Goal: Register for event/course

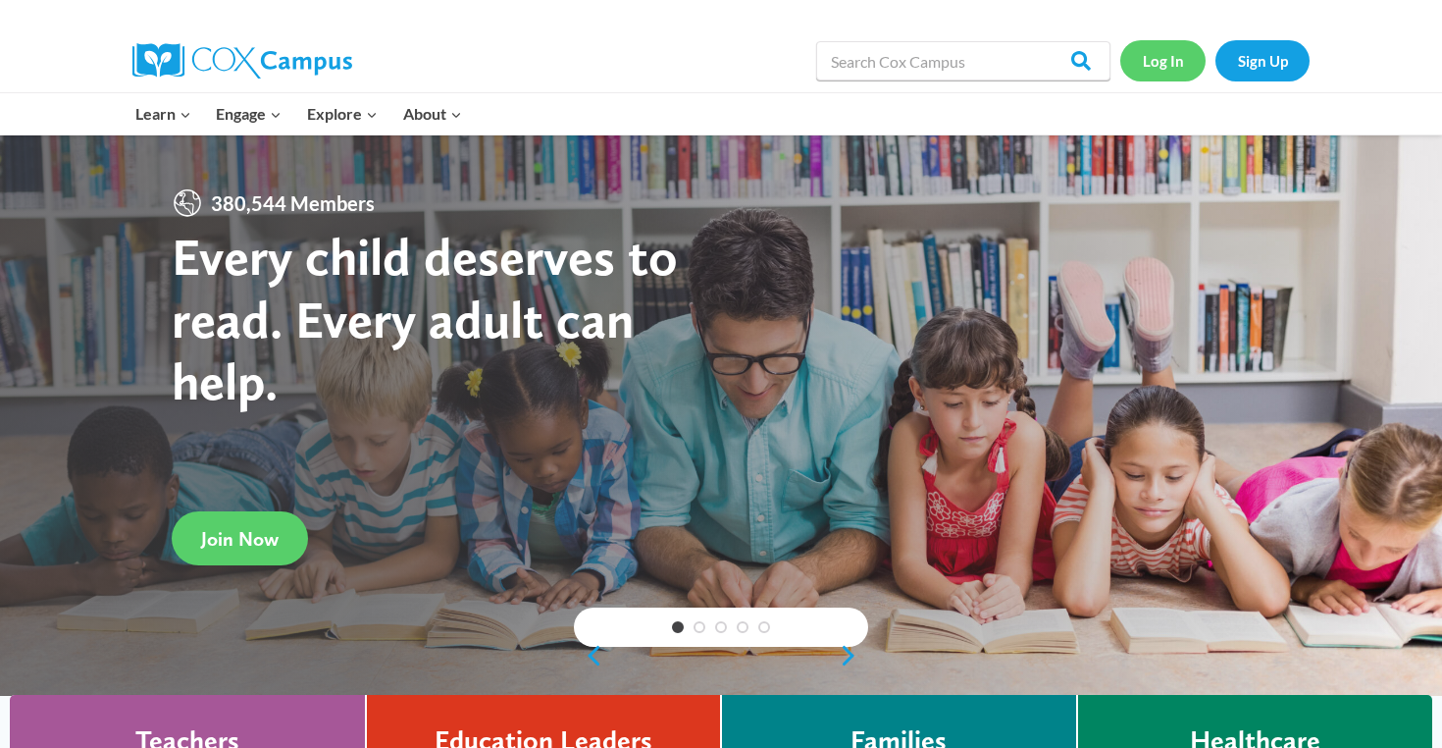
click at [1168, 58] on link "Log In" at bounding box center [1162, 60] width 85 height 40
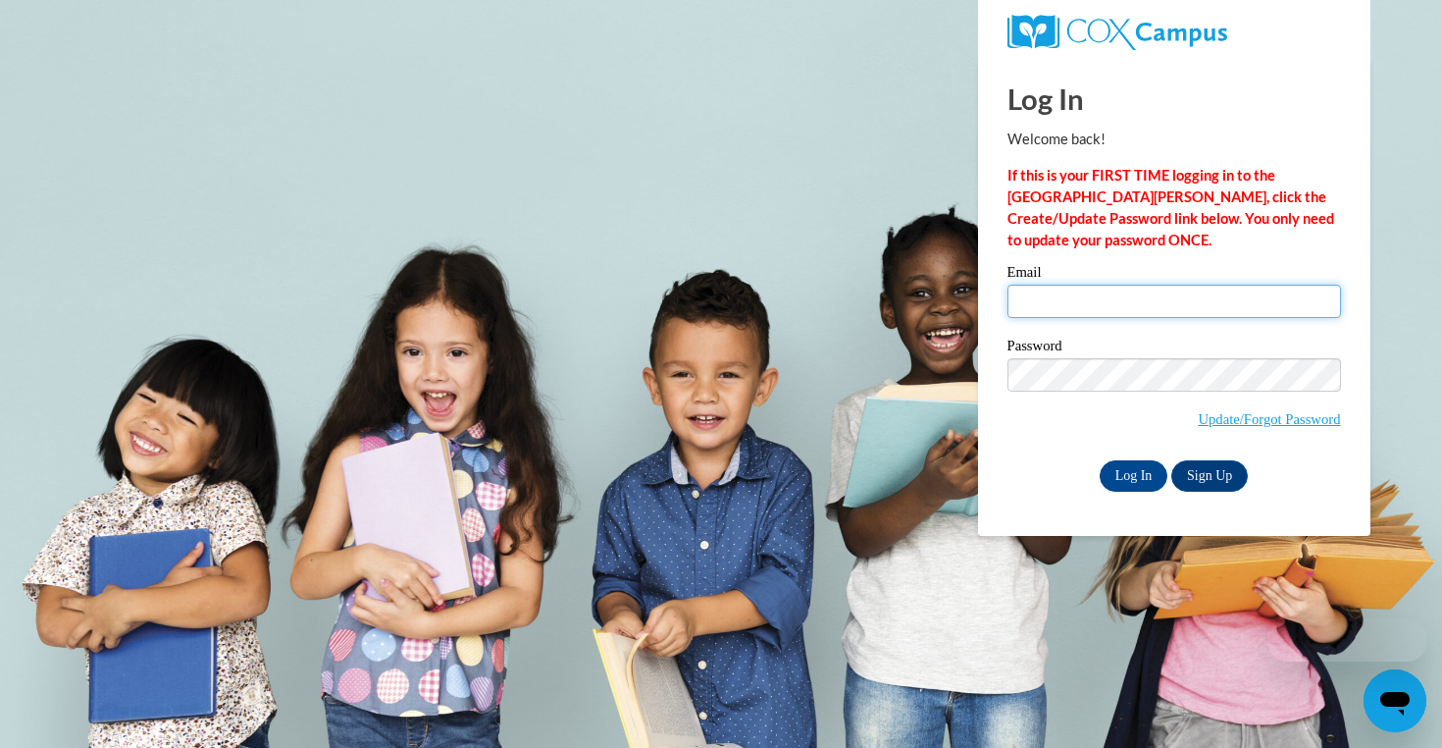
click at [1093, 296] on input "Email" at bounding box center [1175, 301] width 334 height 33
type input "aebusalacc@waukesha.k12.wi.us"
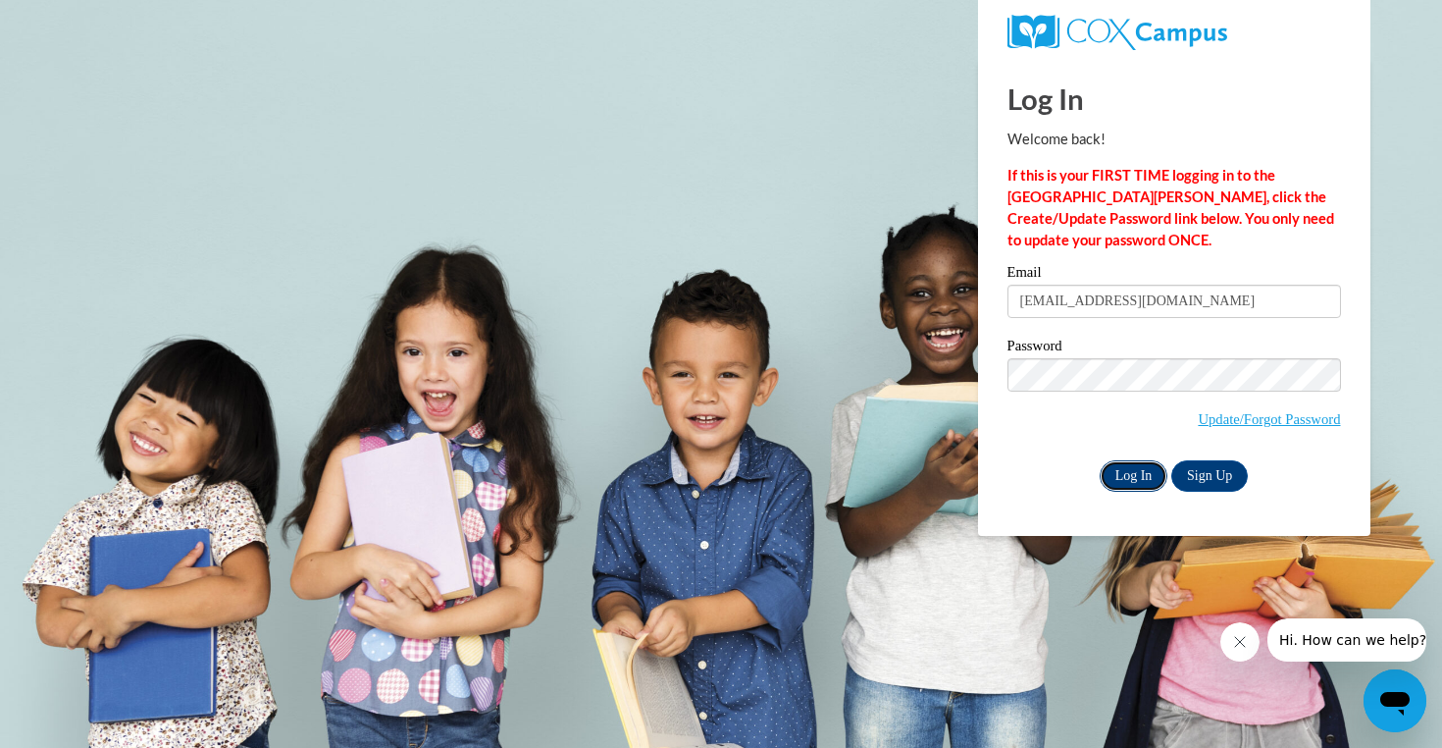
click at [1139, 477] on input "Log In" at bounding box center [1134, 475] width 69 height 31
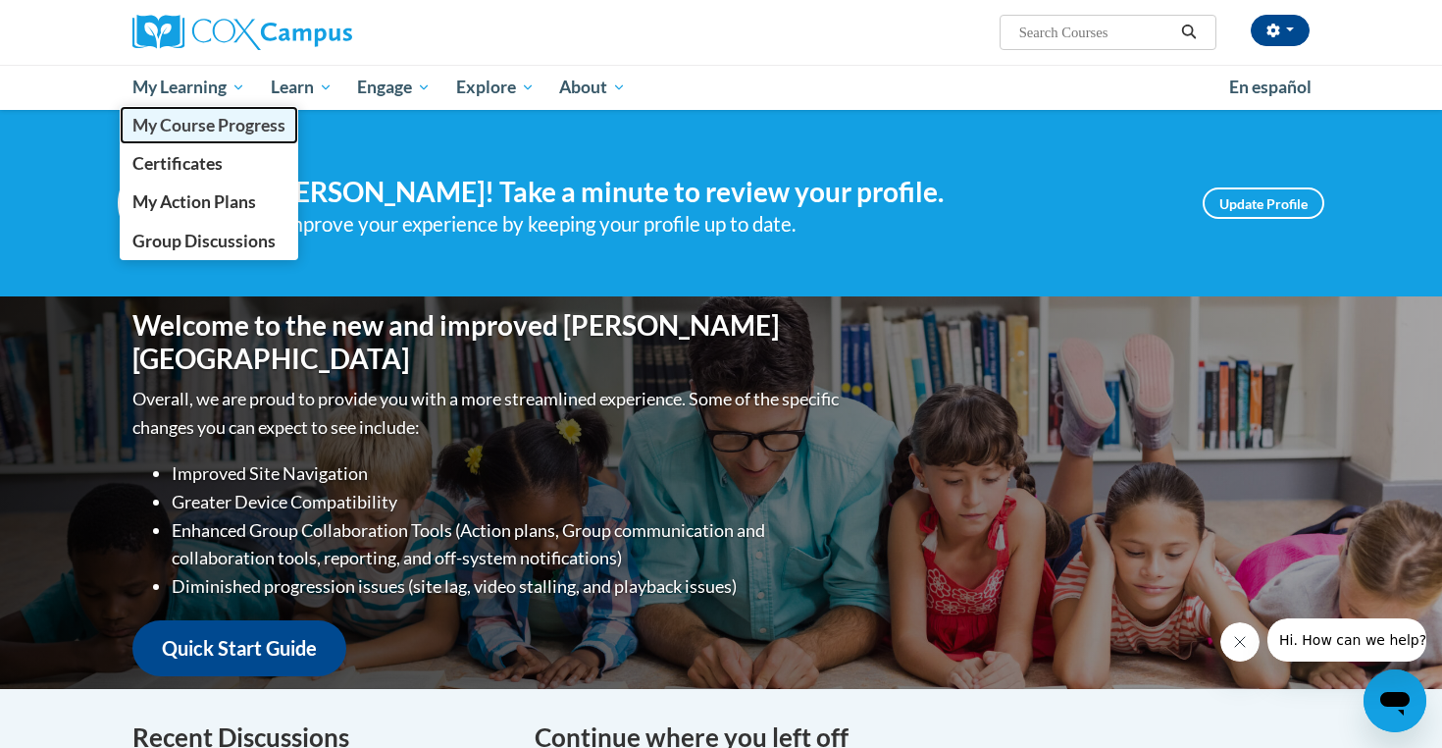
click at [199, 130] on span "My Course Progress" at bounding box center [208, 125] width 153 height 21
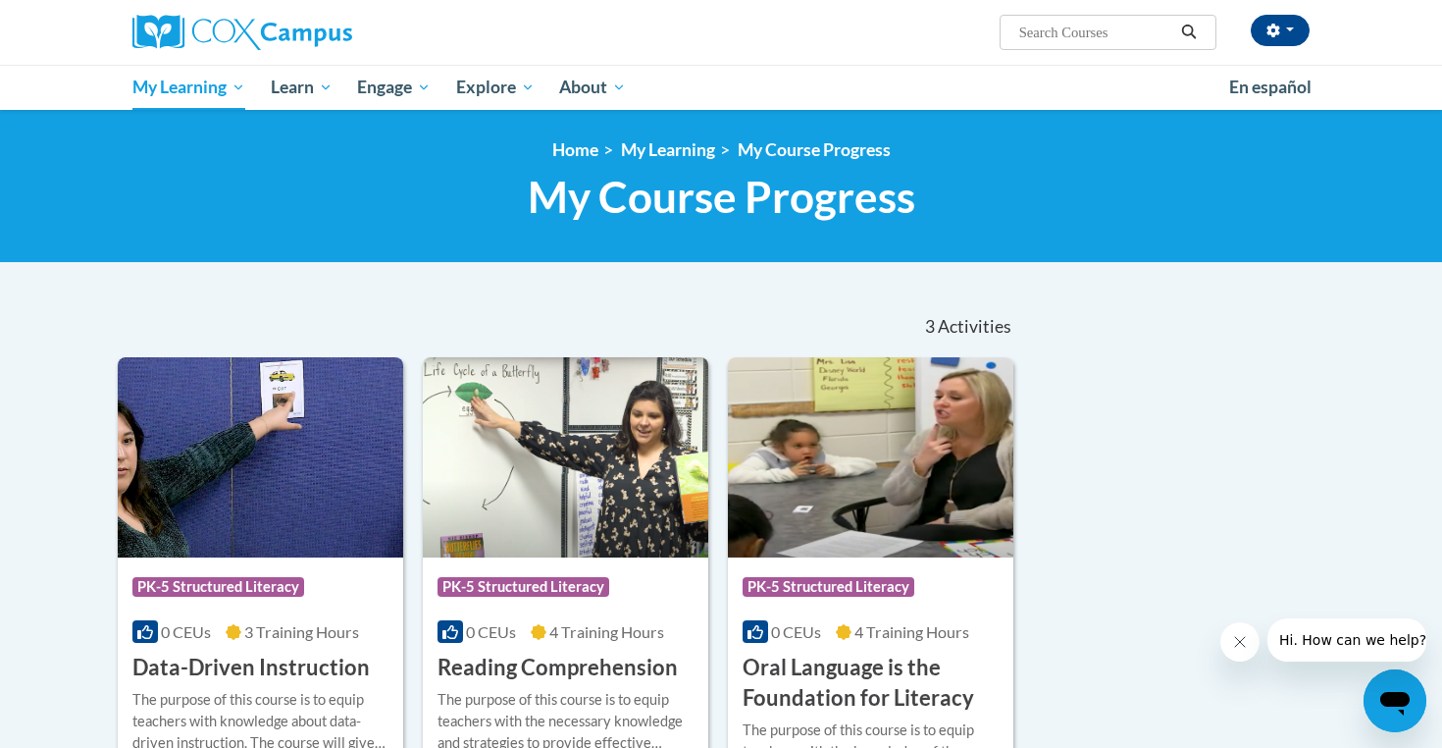
click at [1104, 26] on input "Search..." at bounding box center [1095, 33] width 157 height 24
type input "fluency"
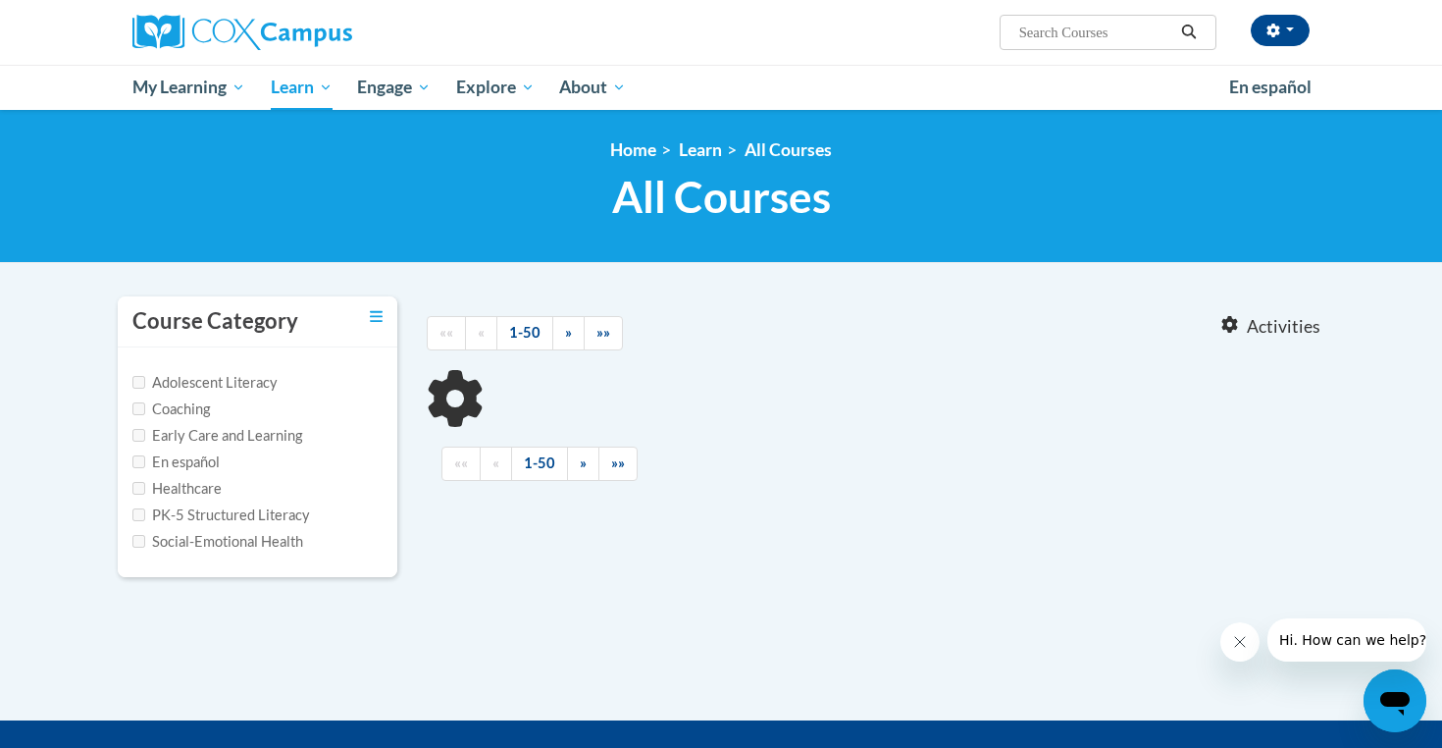
type input "fluency"
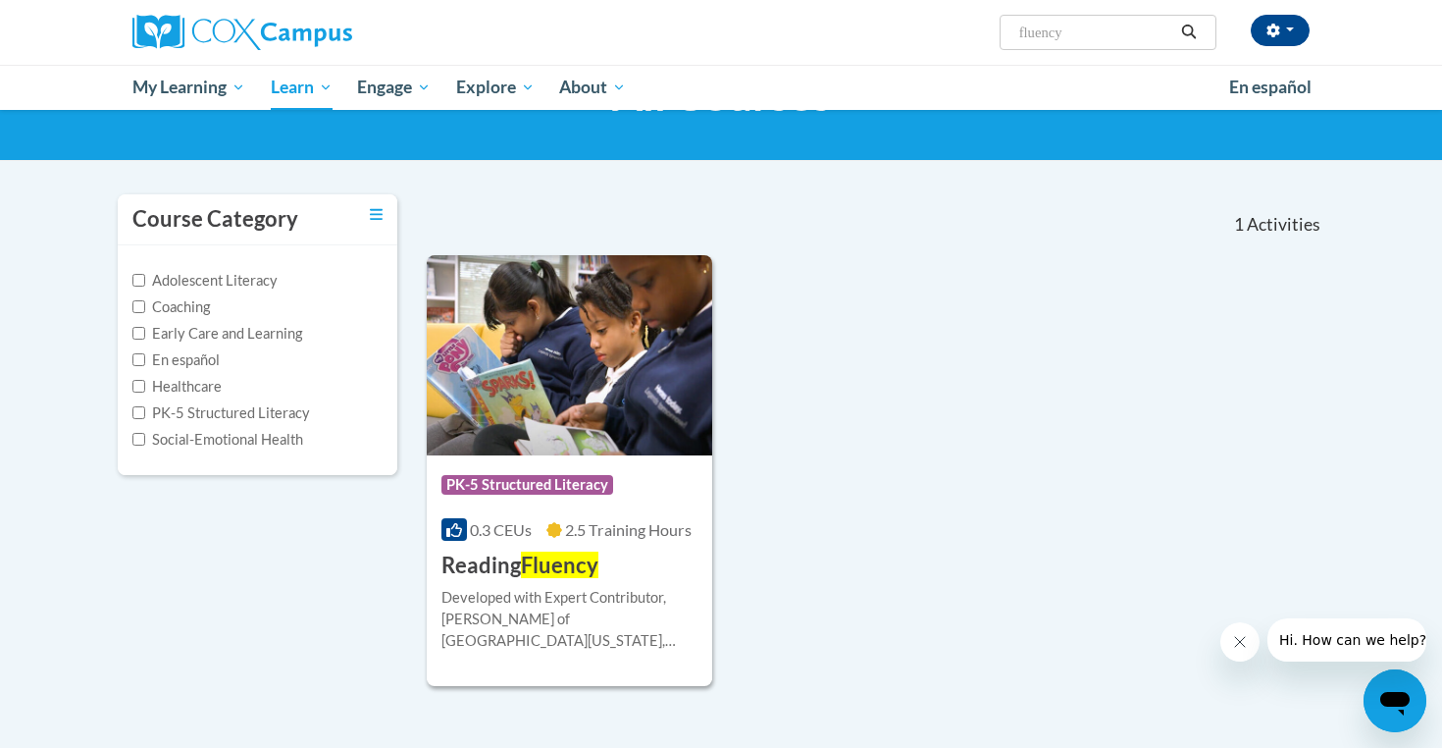
scroll to position [179, 0]
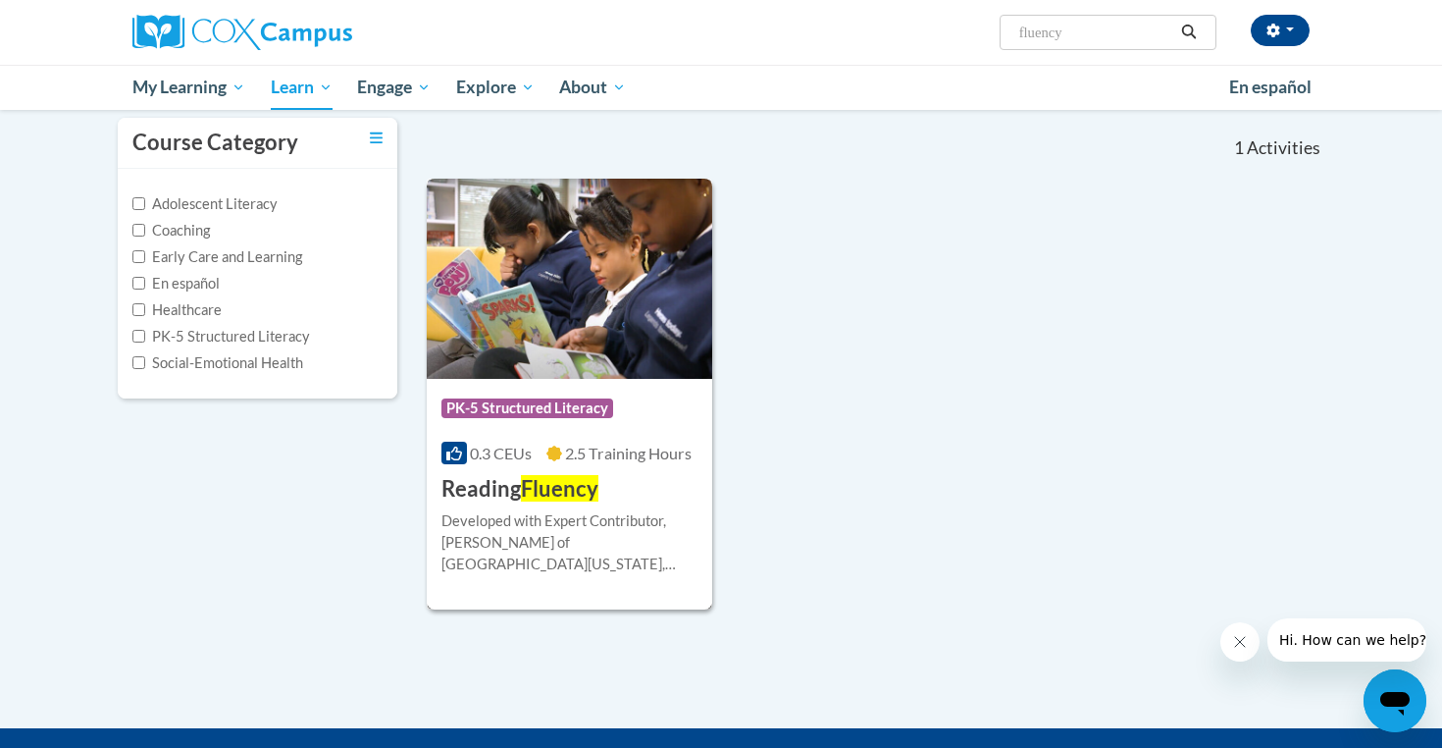
click at [563, 302] on img at bounding box center [569, 279] width 285 height 200
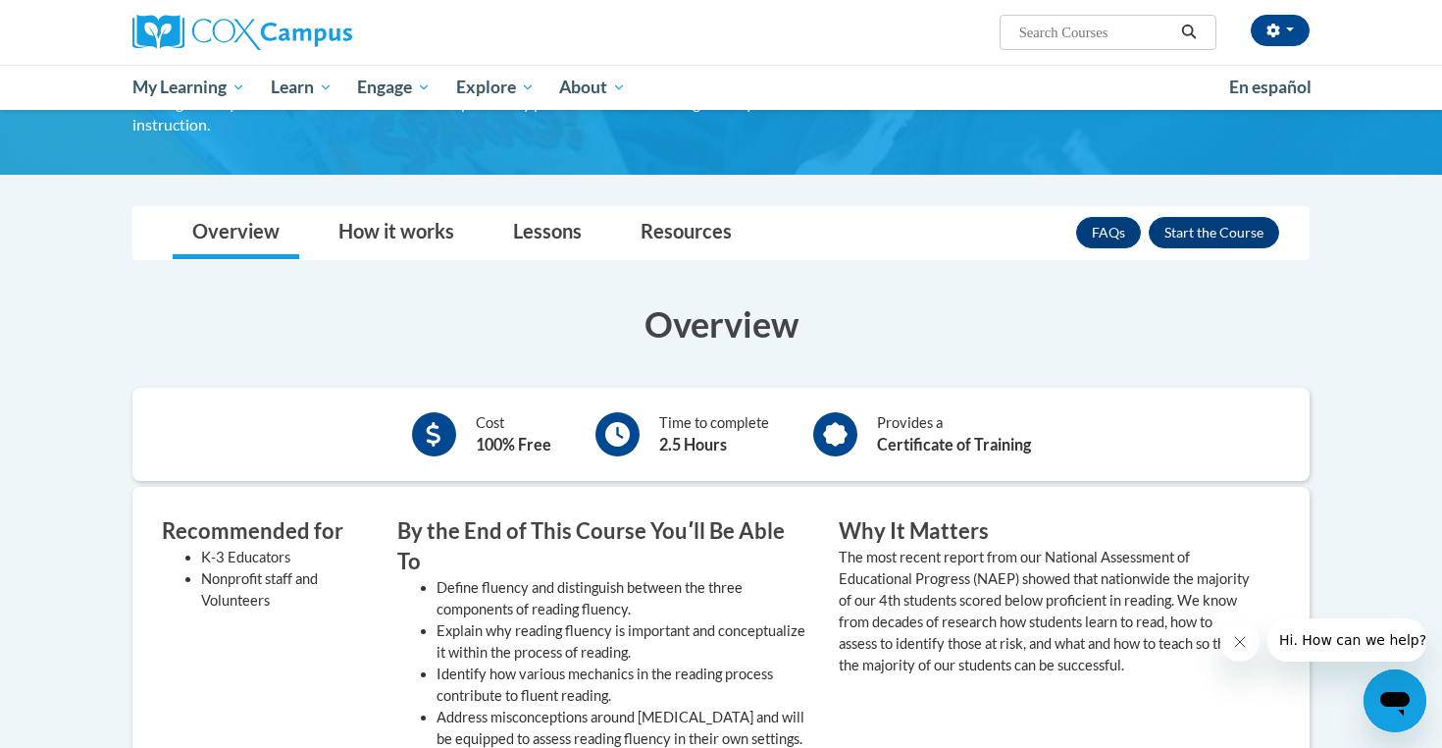
scroll to position [154, 0]
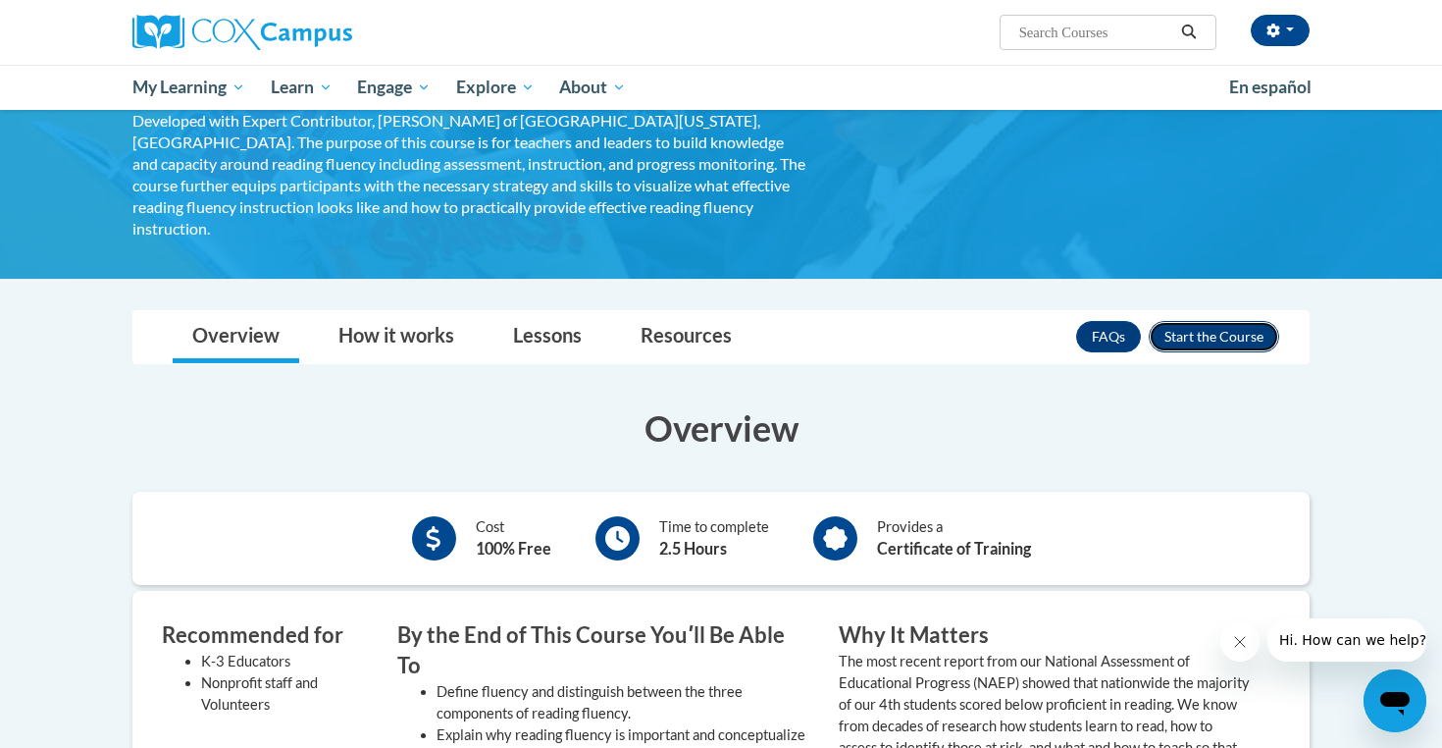
click at [1230, 328] on button "Enroll" at bounding box center [1214, 336] width 130 height 31
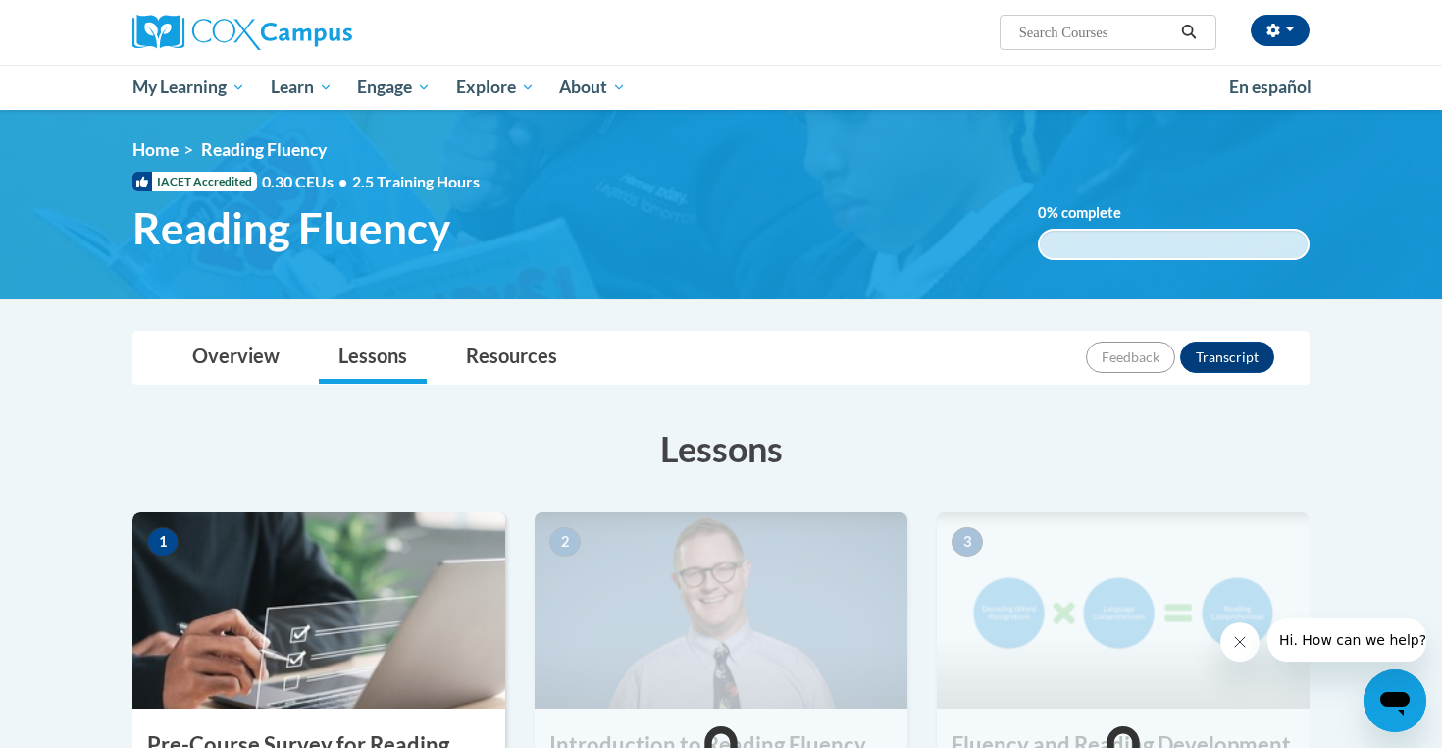
click at [1071, 38] on input "Search..." at bounding box center [1095, 33] width 157 height 24
type input "vocabulary"
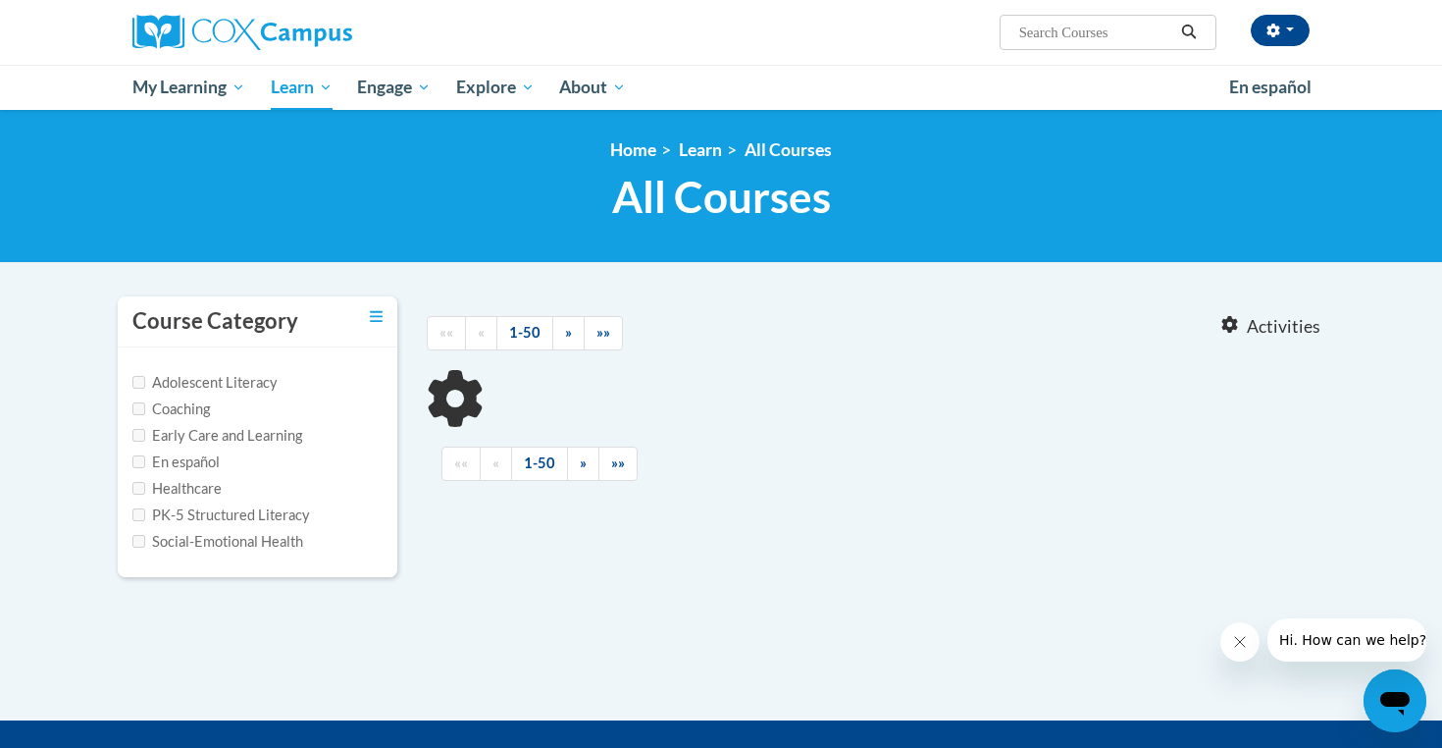
type input "vocabulary"
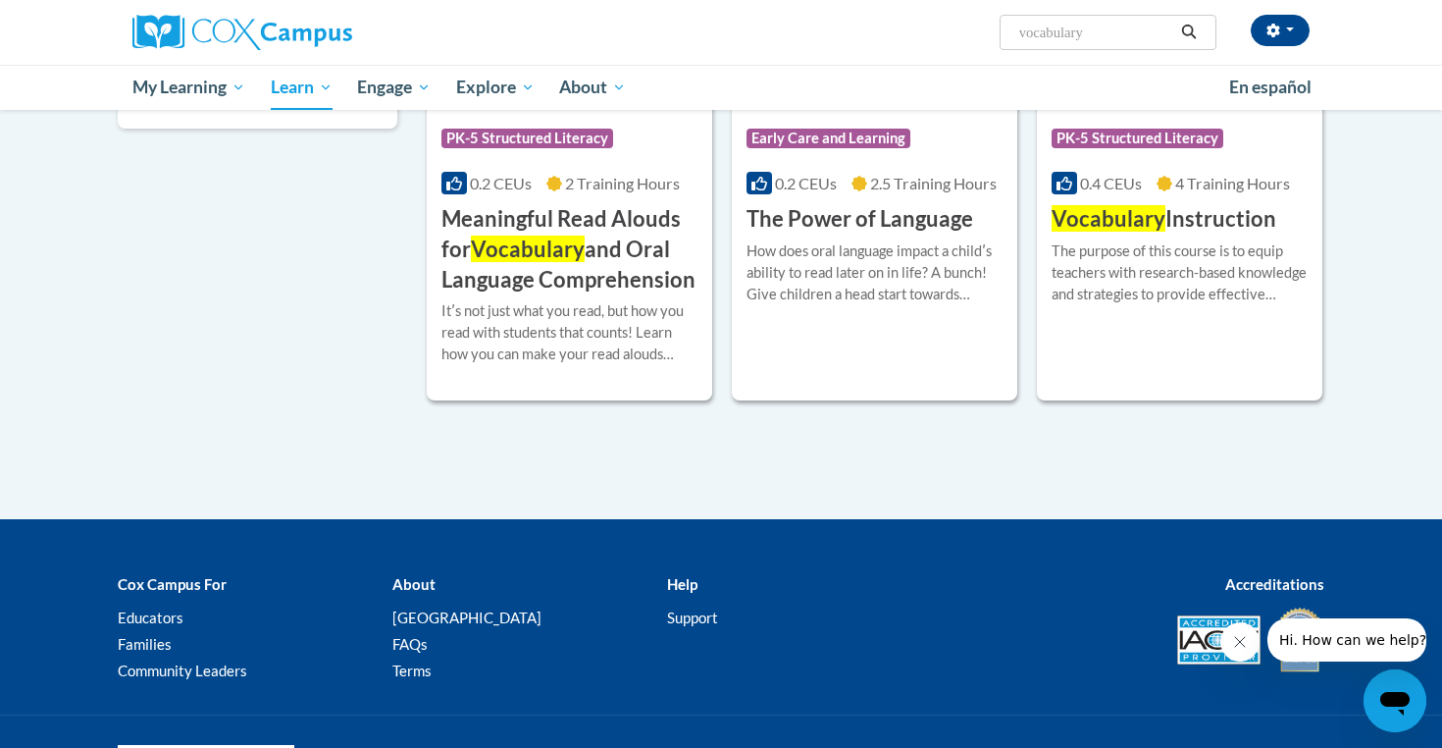
scroll to position [449, 0]
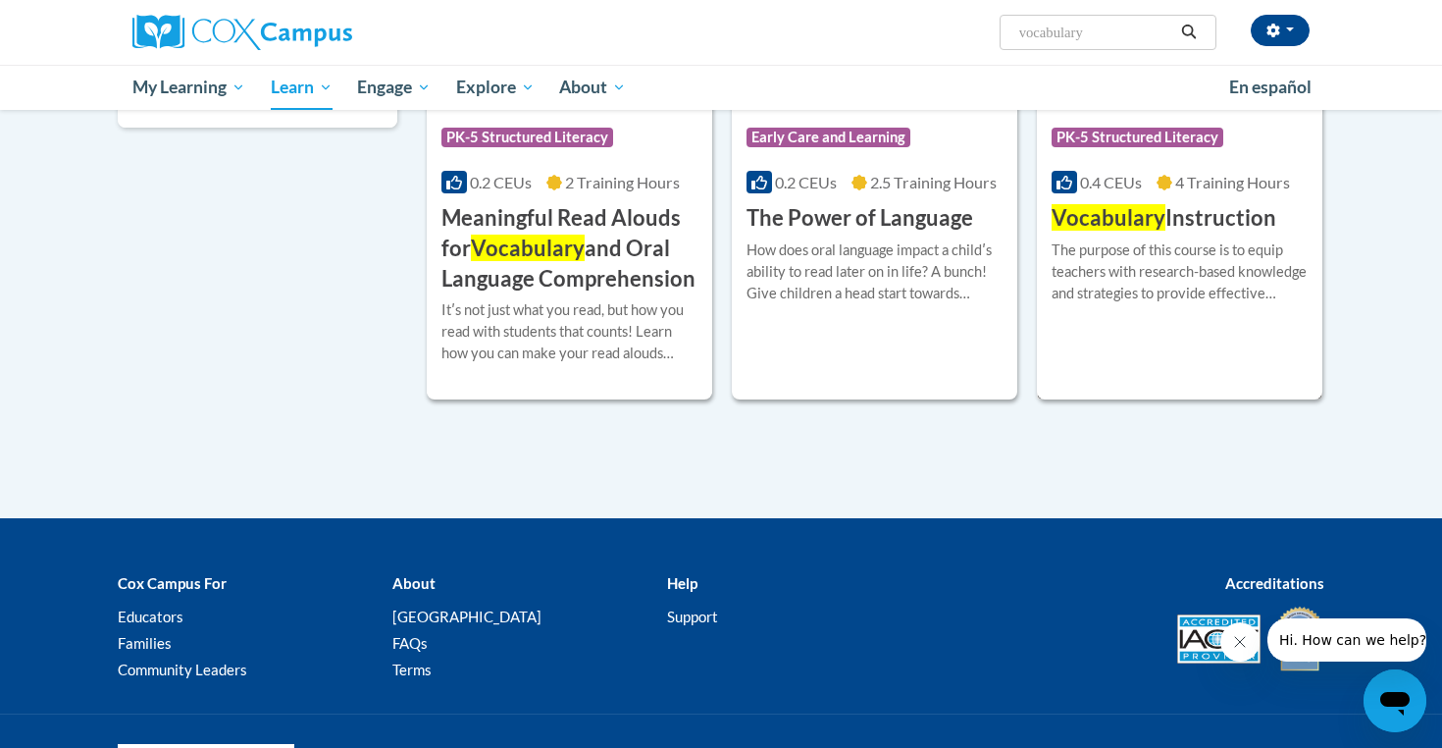
click at [1145, 254] on div "The purpose of this course is to equip teachers with research-based knowledge a…" at bounding box center [1180, 271] width 256 height 65
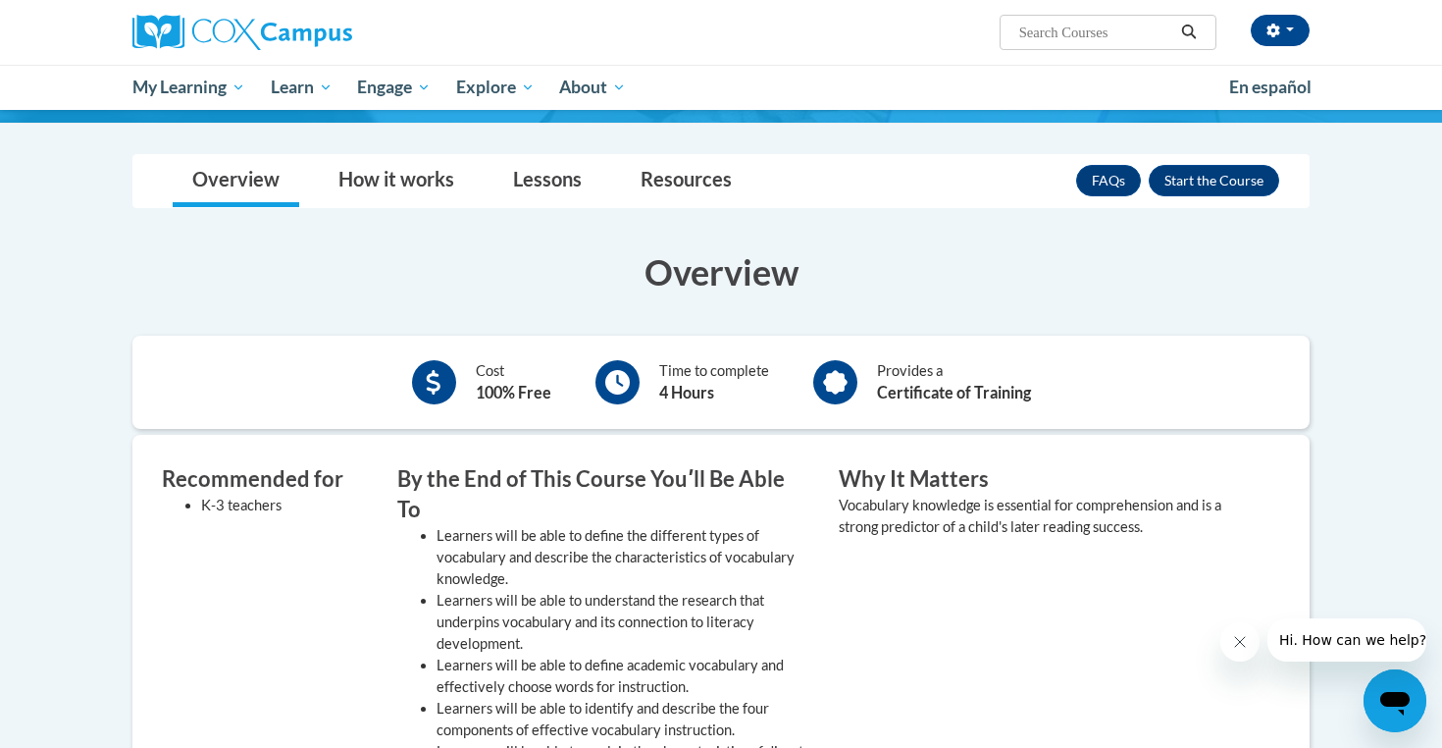
scroll to position [196, 0]
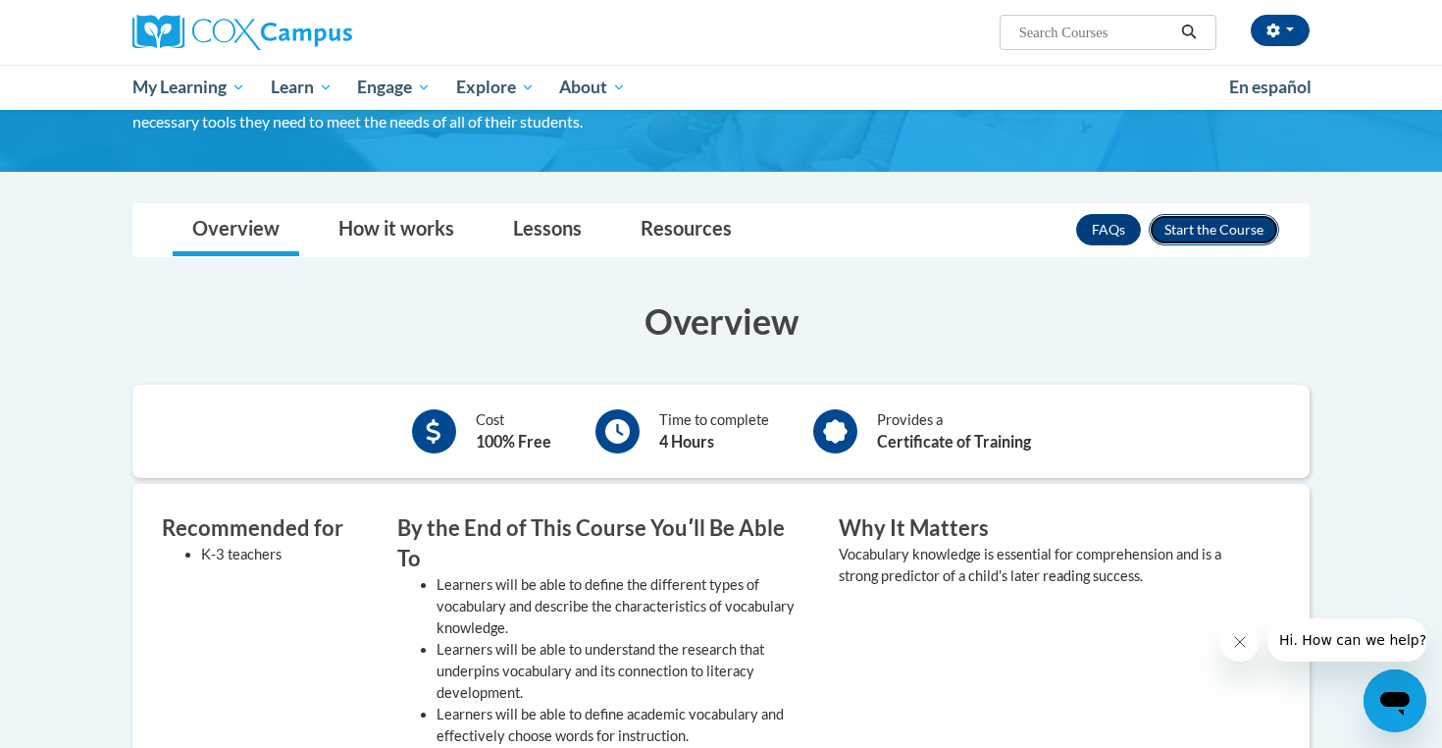
click at [1223, 215] on button "Enroll" at bounding box center [1214, 229] width 130 height 31
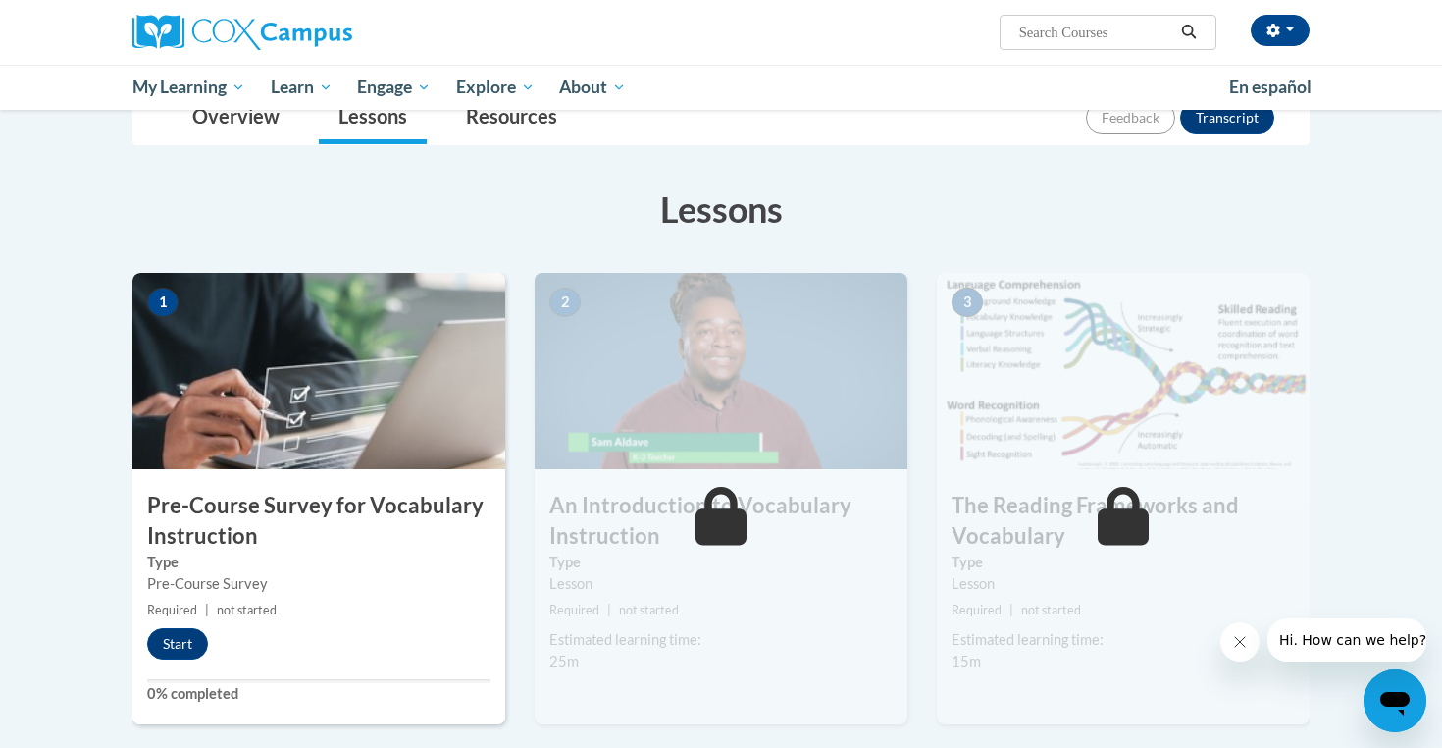
scroll to position [380, 0]
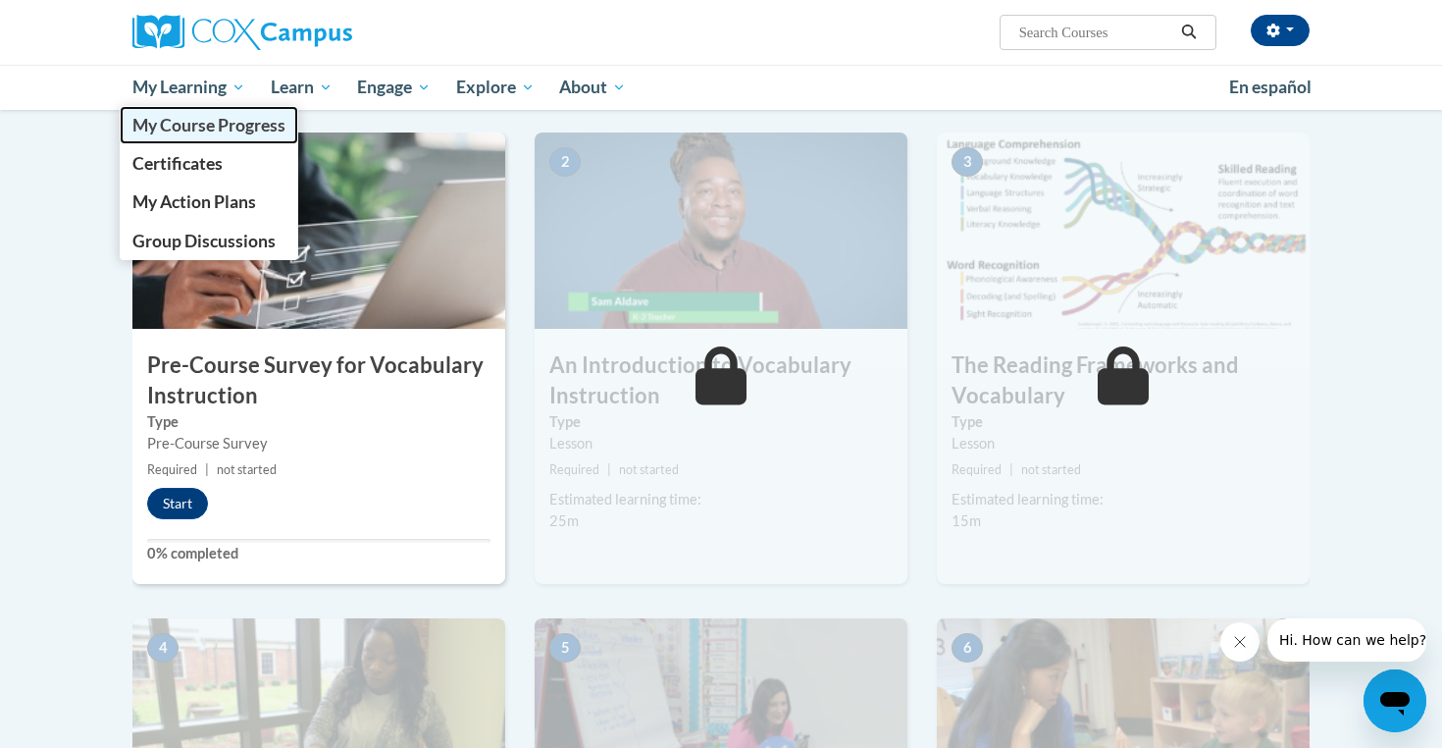
click at [197, 119] on span "My Course Progress" at bounding box center [208, 125] width 153 height 21
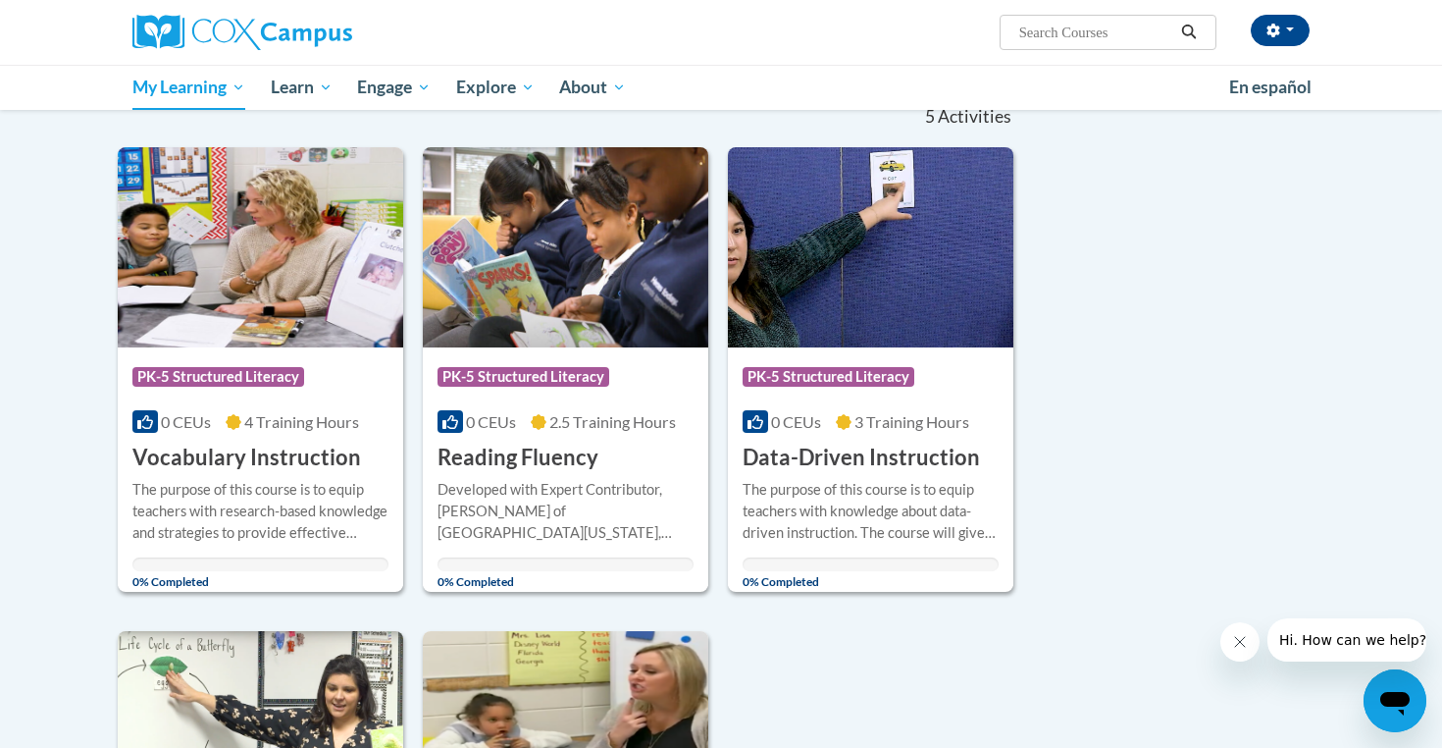
scroll to position [188, 0]
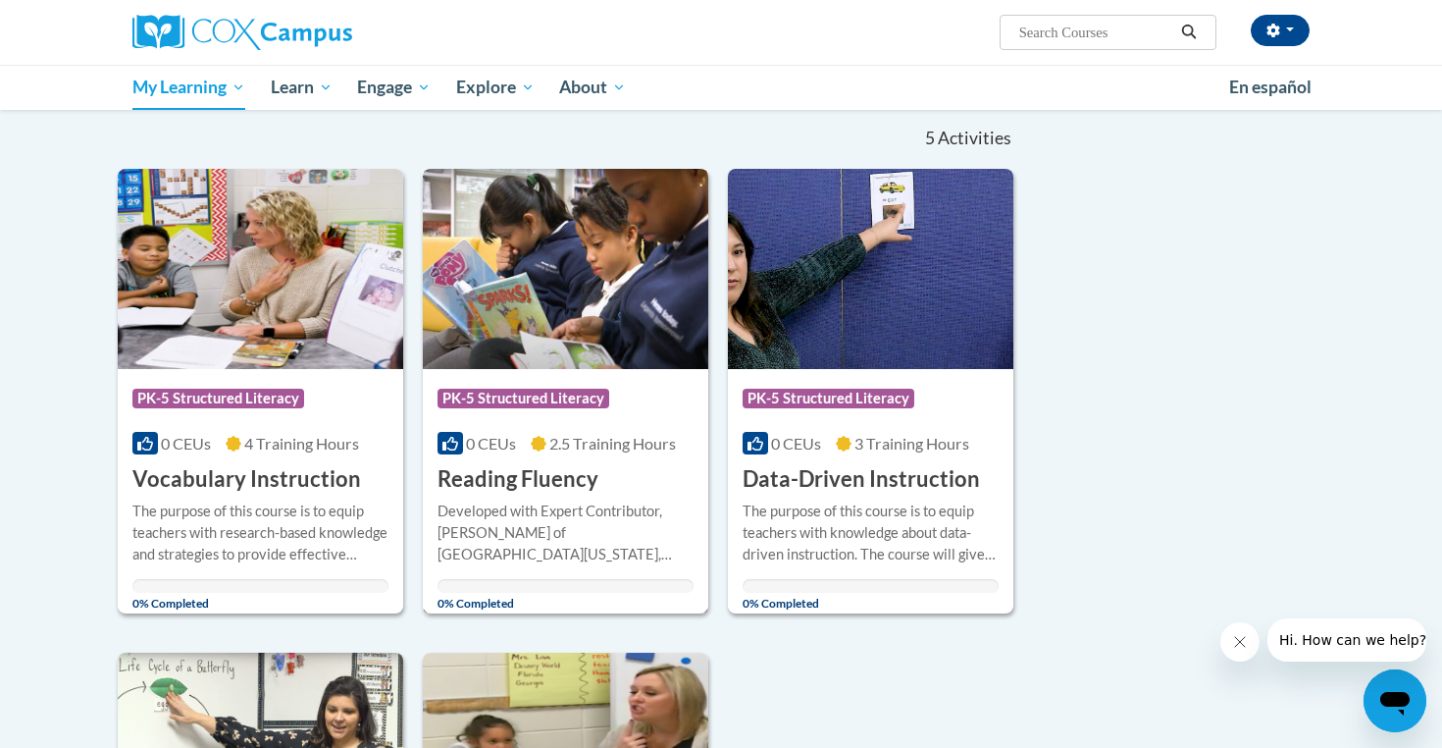
click at [589, 335] on img at bounding box center [565, 269] width 285 height 200
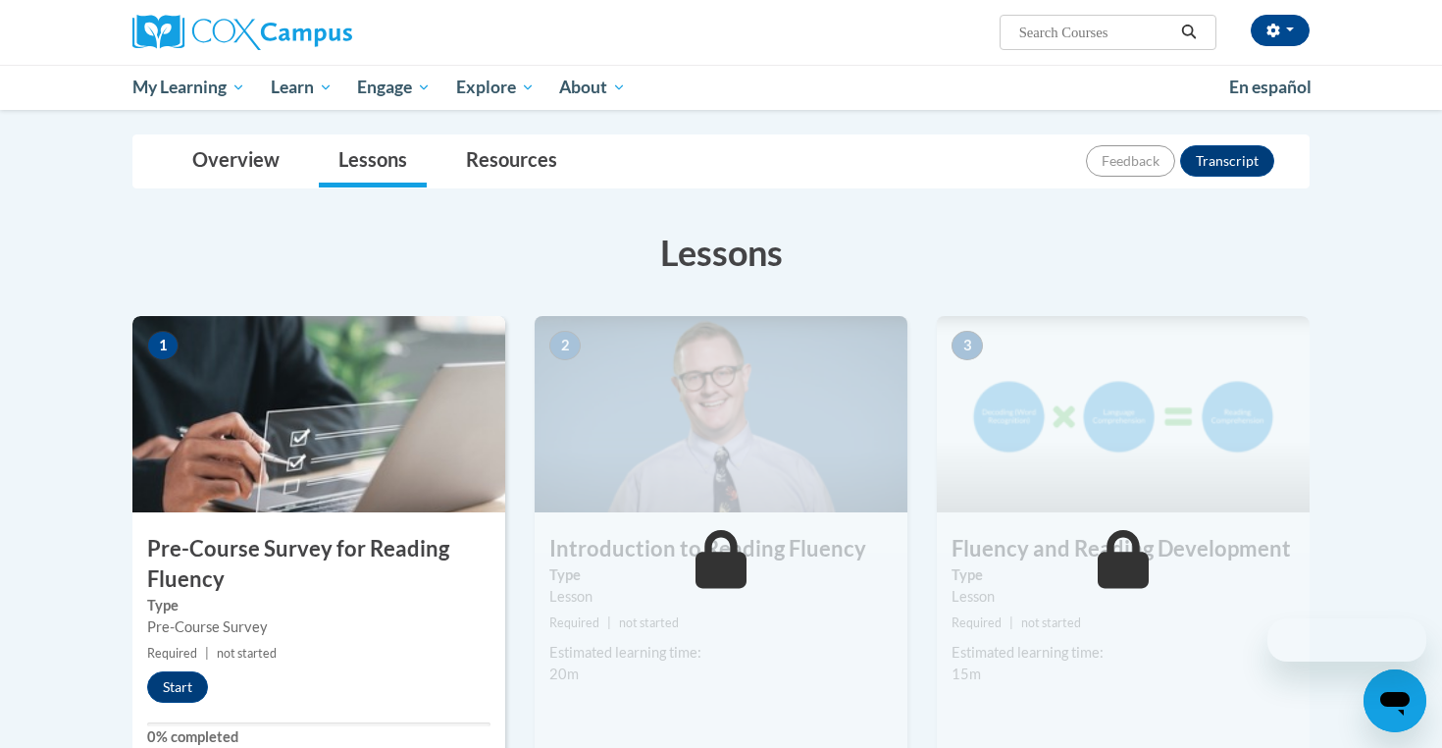
scroll to position [605, 0]
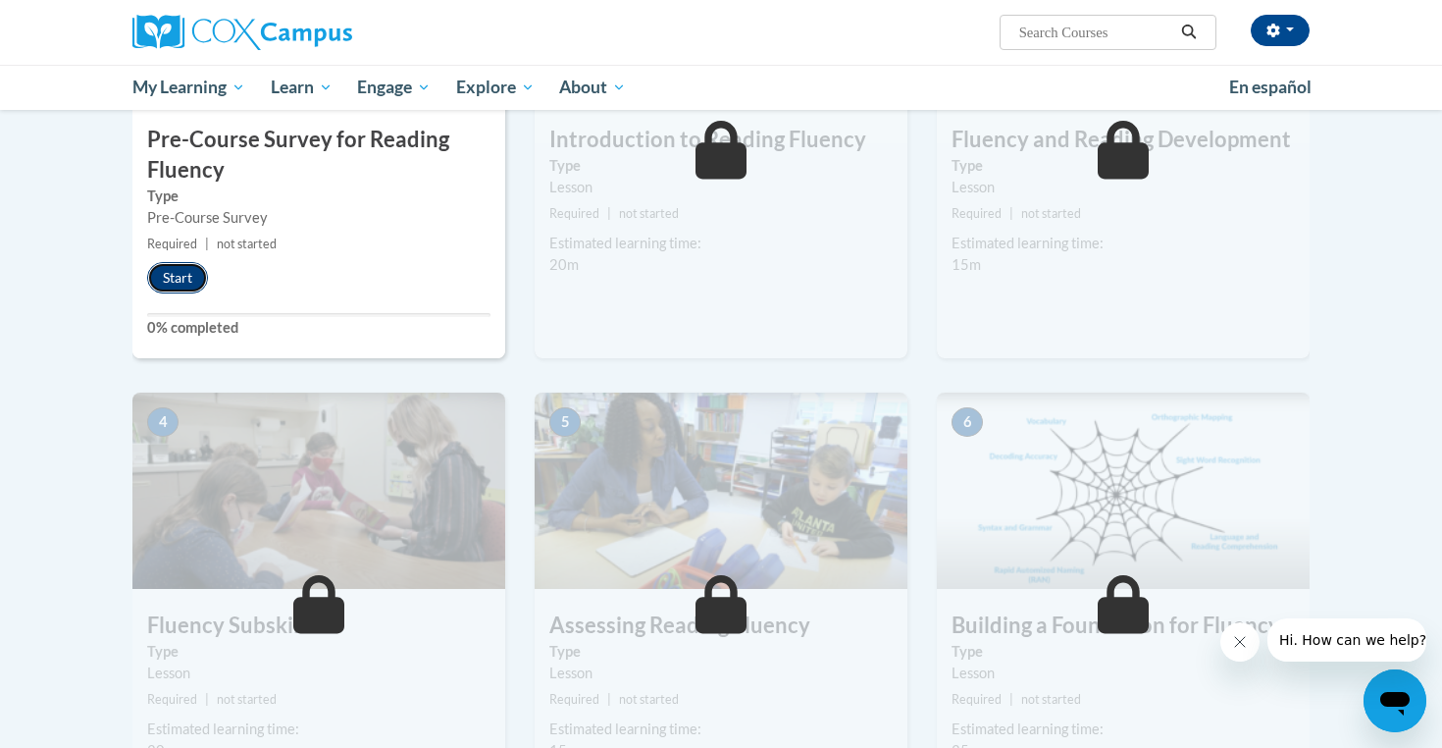
click at [176, 279] on button "Start" at bounding box center [177, 277] width 61 height 31
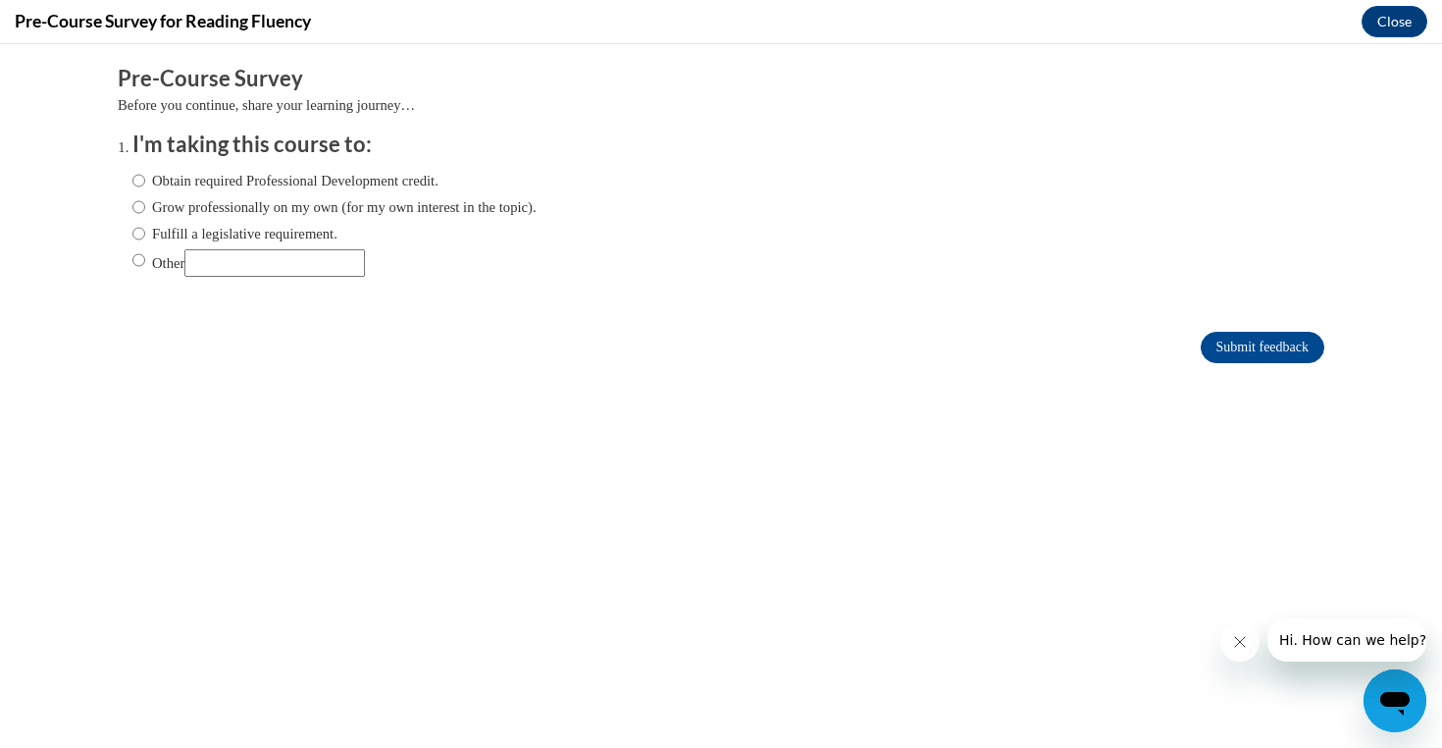
scroll to position [0, 0]
click at [211, 185] on label "Obtain required Professional Development credit." at bounding box center [285, 181] width 306 height 22
click at [145, 185] on input "Obtain required Professional Development credit." at bounding box center [138, 181] width 13 height 22
radio input "true"
click at [1219, 348] on input "Submit feedback" at bounding box center [1263, 347] width 124 height 31
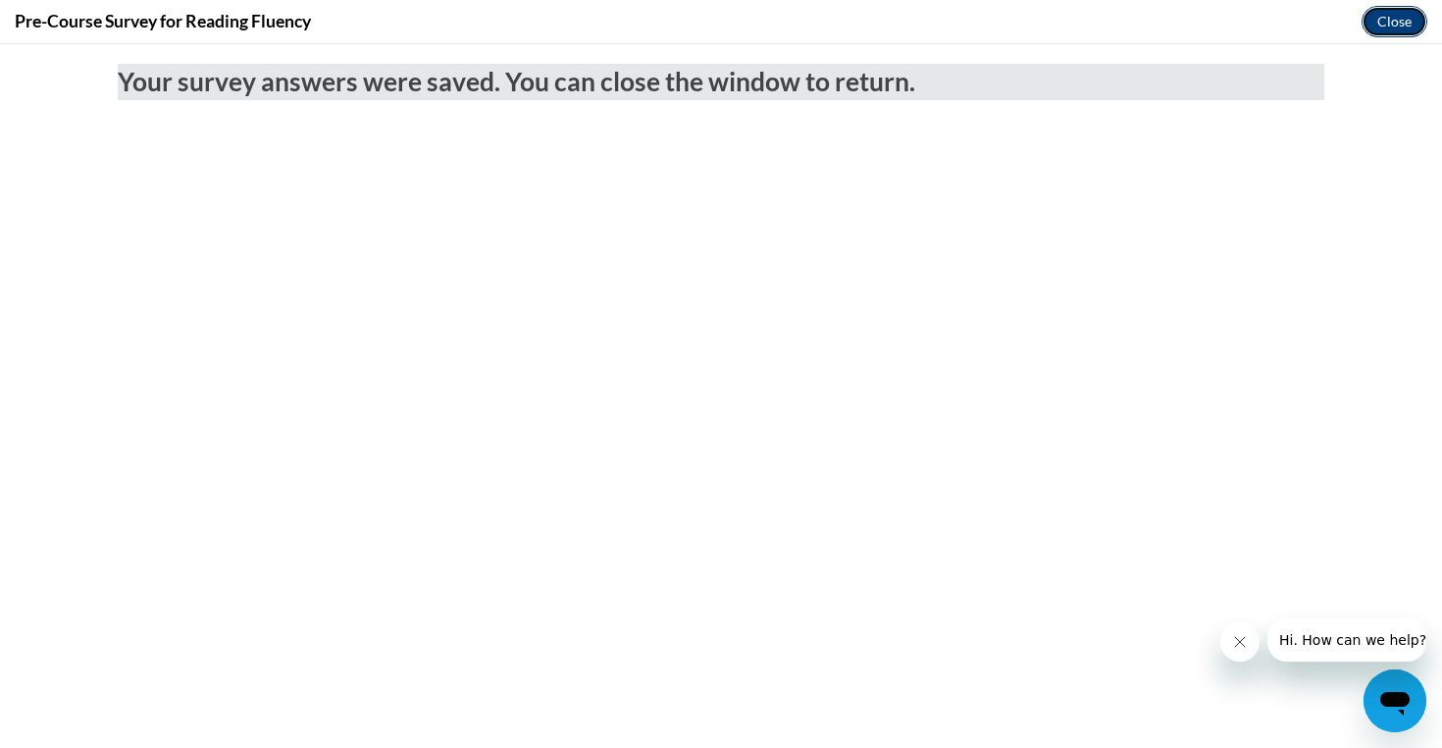
click at [1385, 10] on button "Close" at bounding box center [1395, 21] width 66 height 31
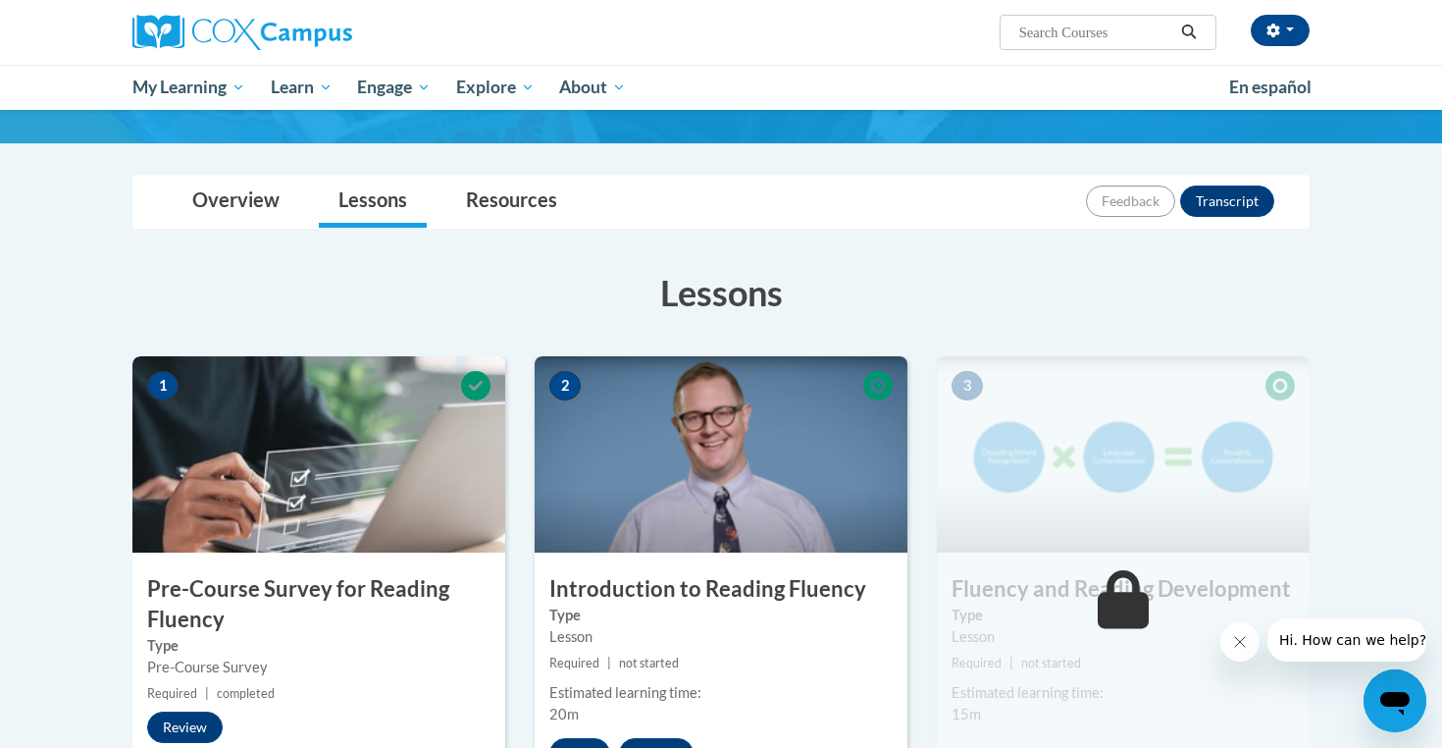
scroll to position [429, 0]
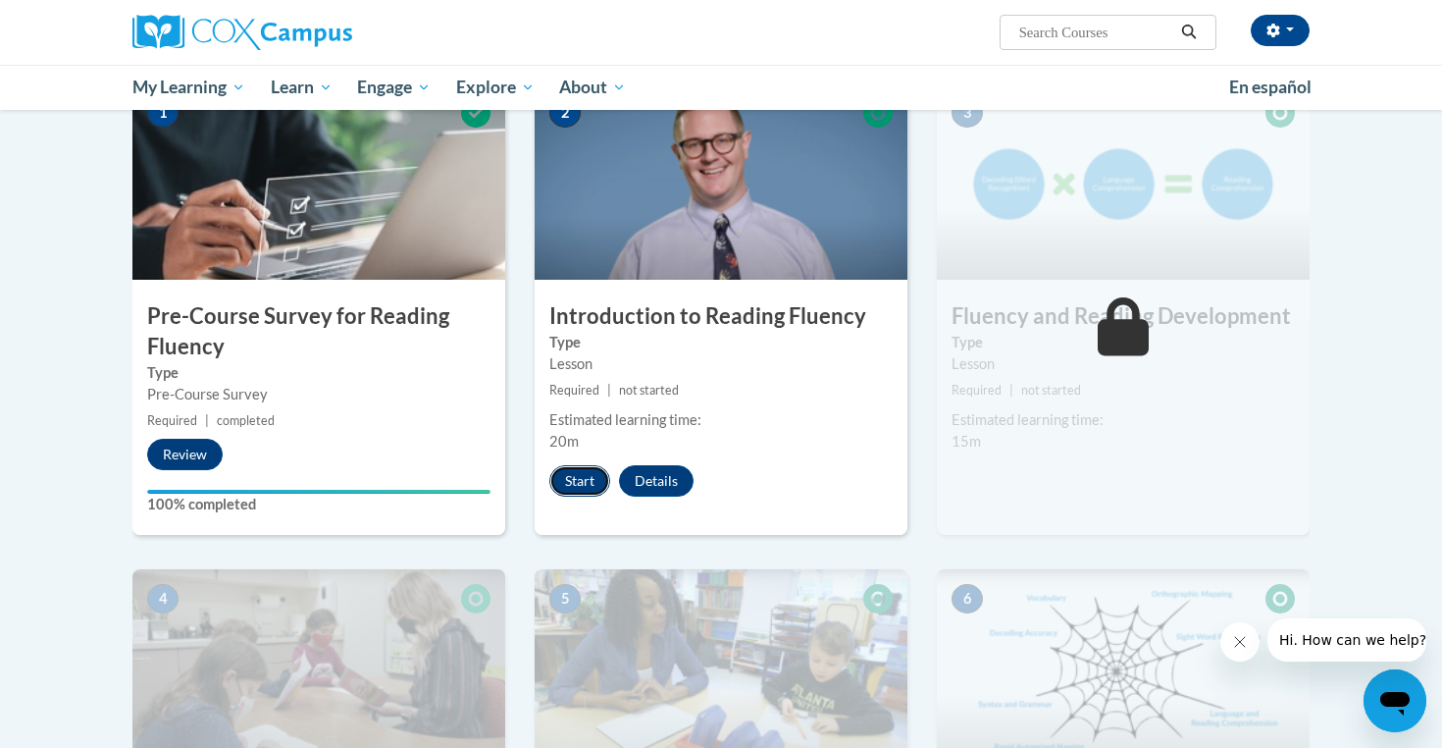
click at [581, 481] on button "Start" at bounding box center [579, 480] width 61 height 31
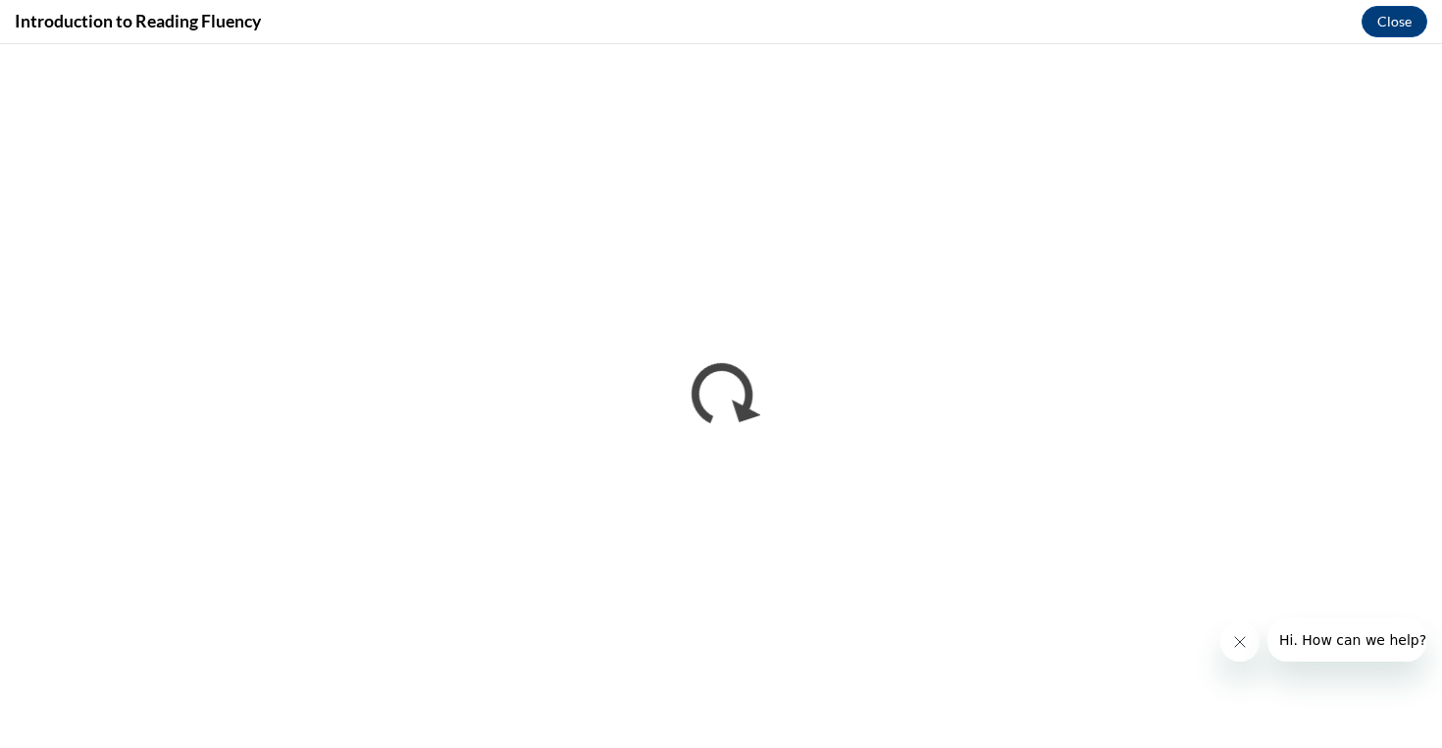
scroll to position [0, 0]
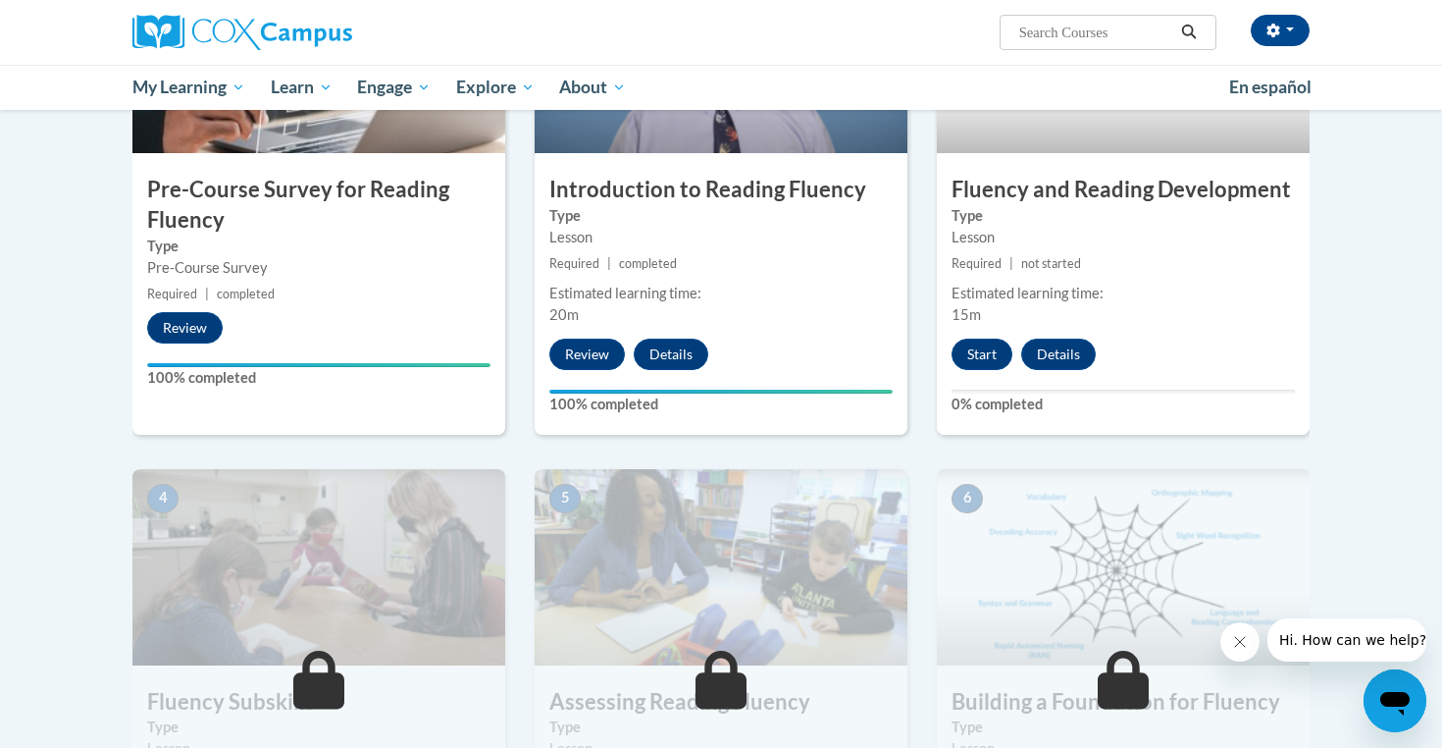
scroll to position [505, 0]
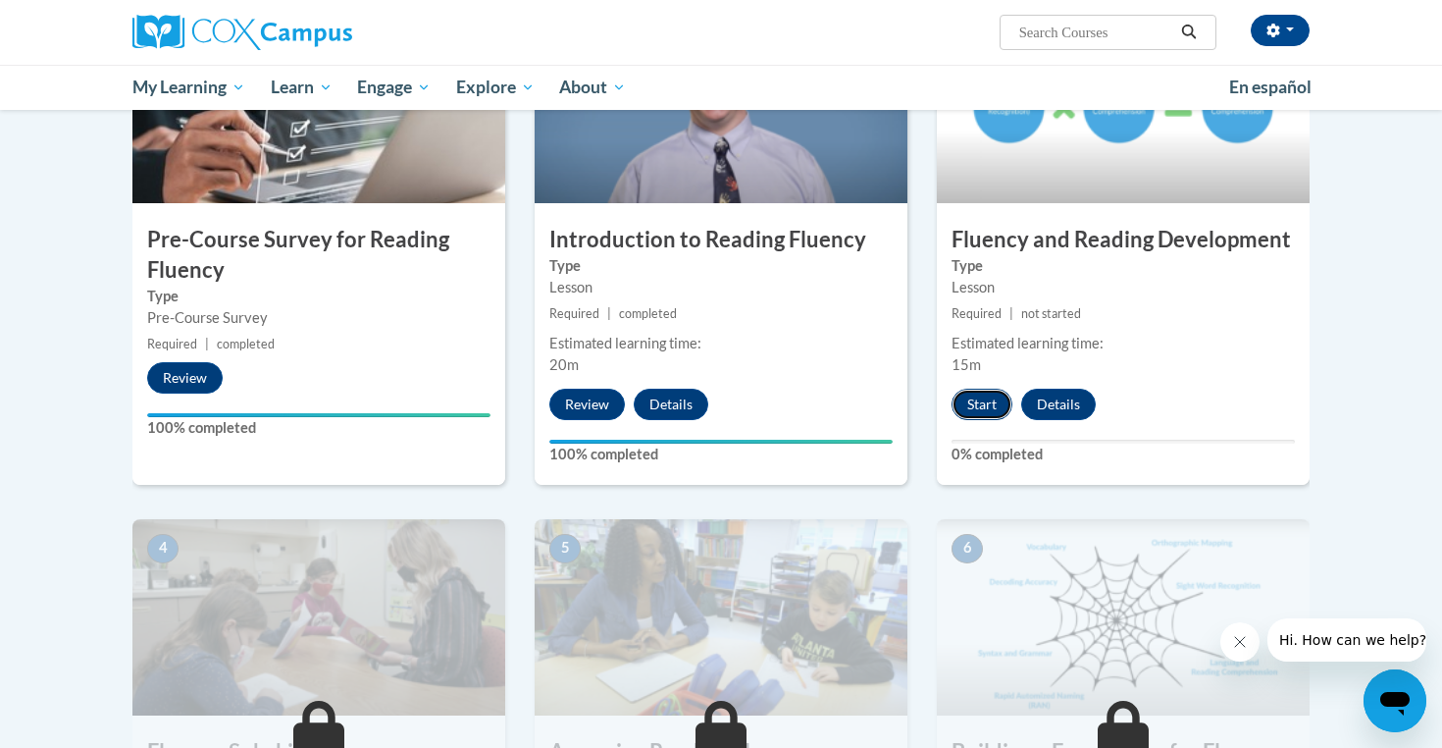
click at [968, 403] on button "Start" at bounding box center [982, 403] width 61 height 31
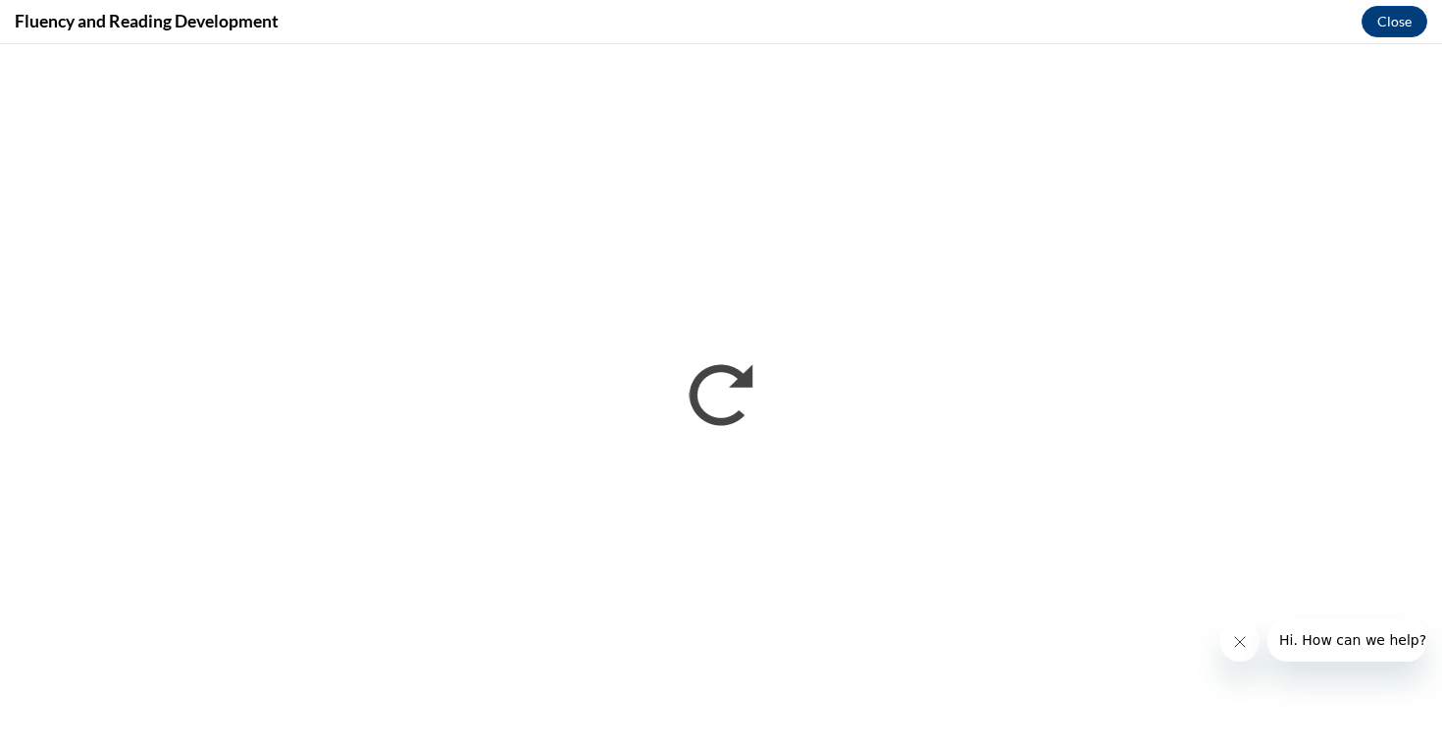
scroll to position [0, 0]
click at [1246, 636] on icon "Close message from company" at bounding box center [1240, 642] width 16 height 16
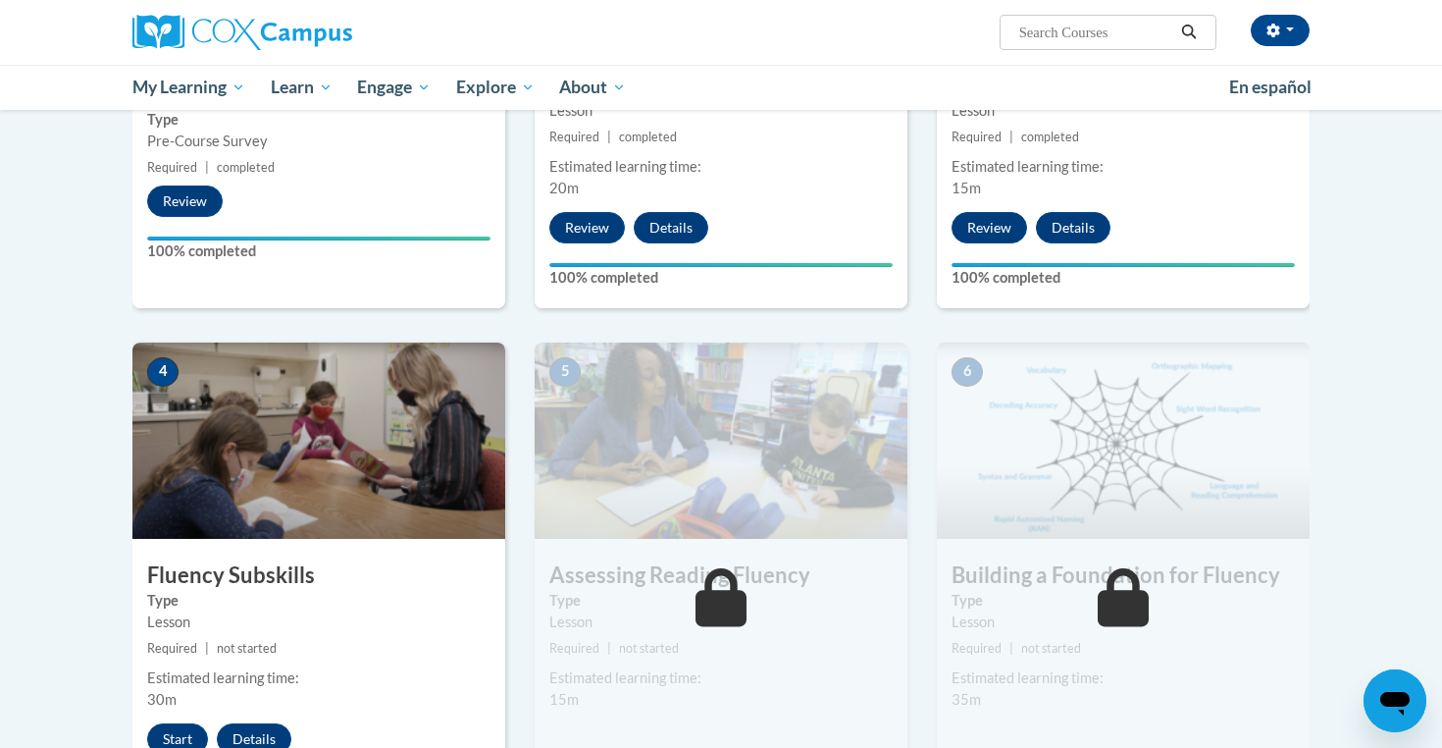
scroll to position [822, 0]
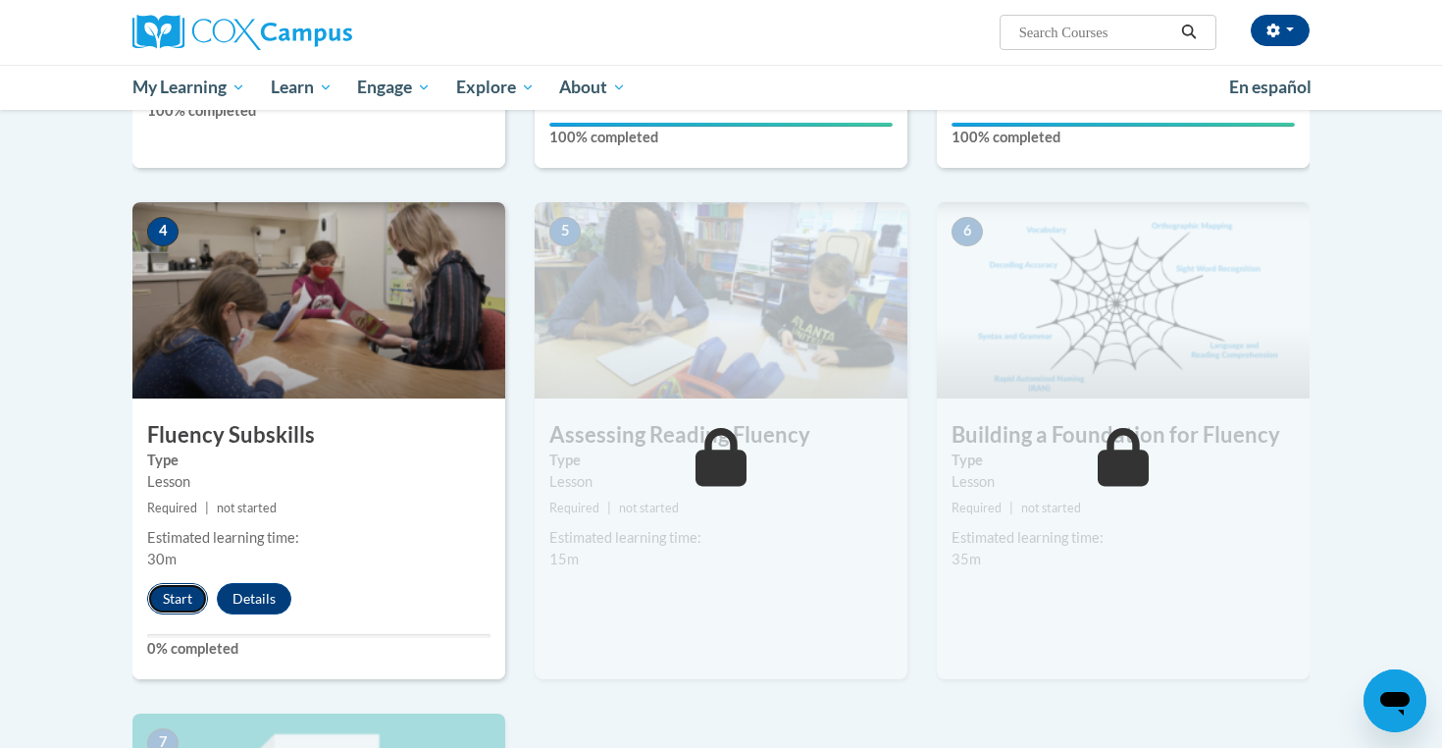
click at [184, 600] on button "Start" at bounding box center [177, 598] width 61 height 31
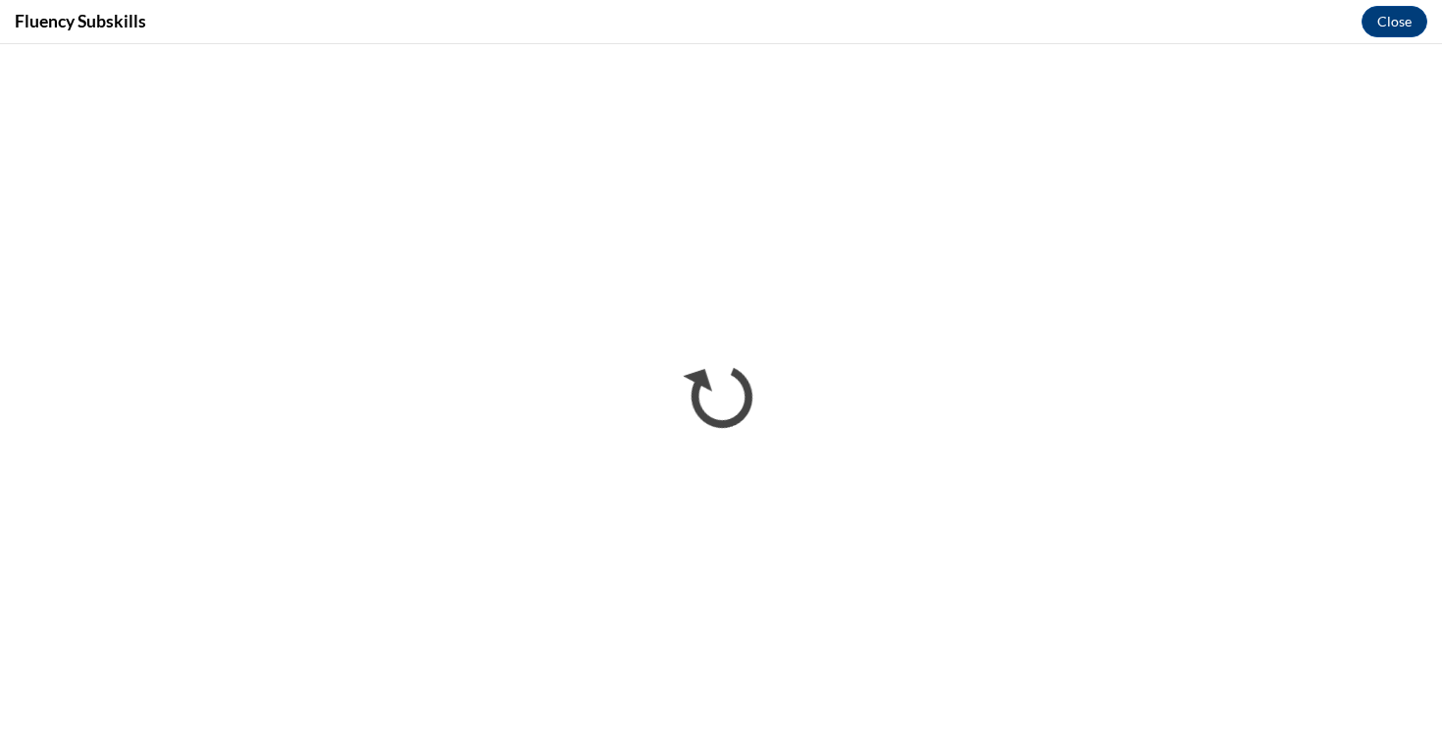
scroll to position [0, 0]
